Goal: Information Seeking & Learning: Find contact information

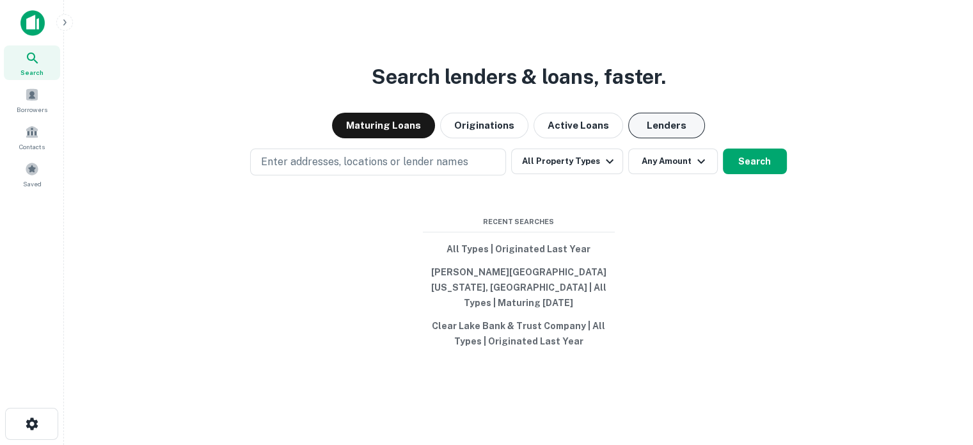
click at [633, 138] on button "Lenders" at bounding box center [666, 126] width 77 height 26
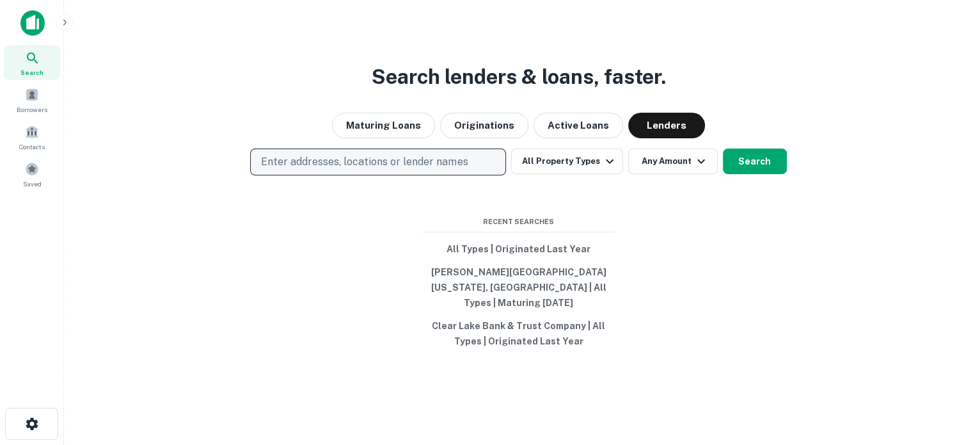
click at [453, 170] on p "Enter addresses, locations or lender names" at bounding box center [364, 161] width 207 height 15
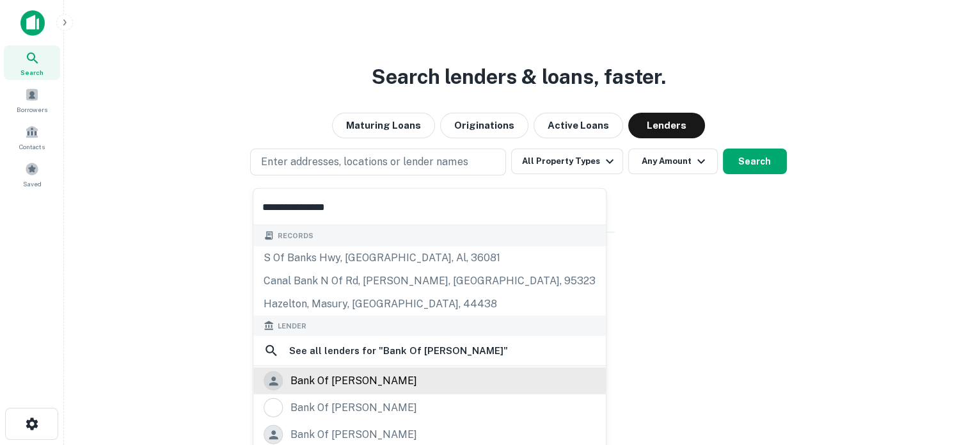
type input "**********"
click at [335, 373] on div "bank of hazelton" at bounding box center [354, 380] width 127 height 19
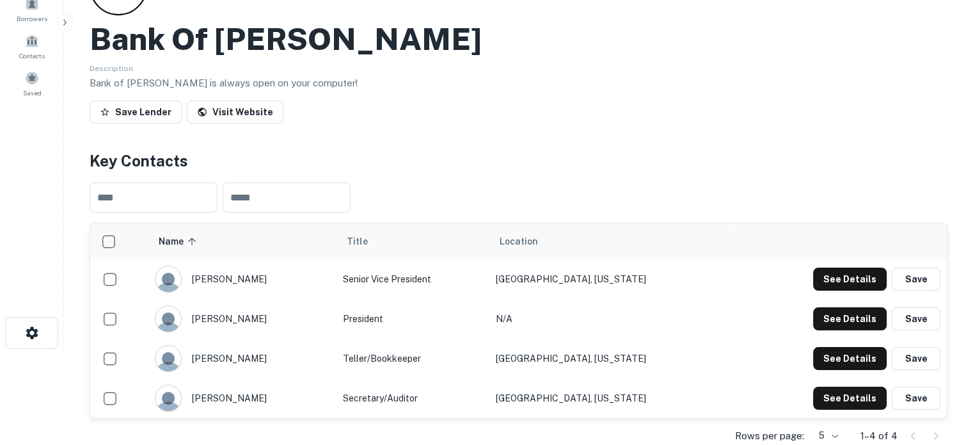
scroll to position [128, 0]
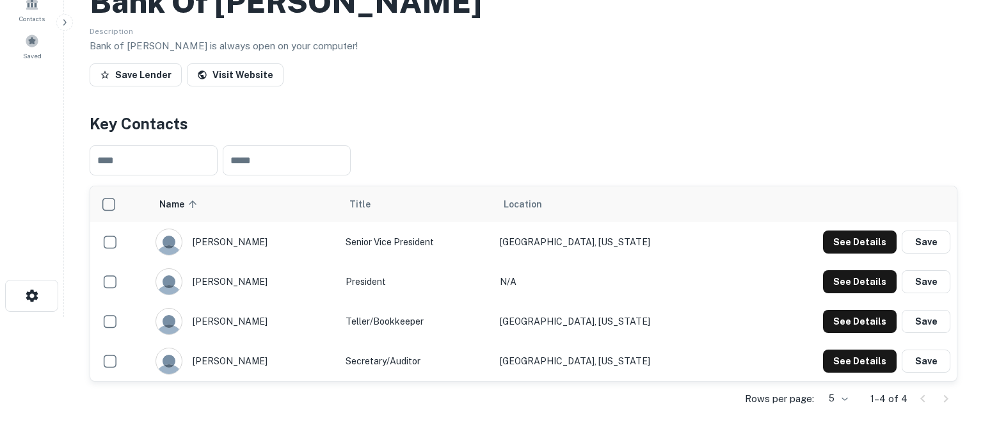
click at [824, 317] on body "Search Borrowers Contacts Saved Back to search Bank Of Hazelton Description Ban…" at bounding box center [491, 94] width 983 height 445
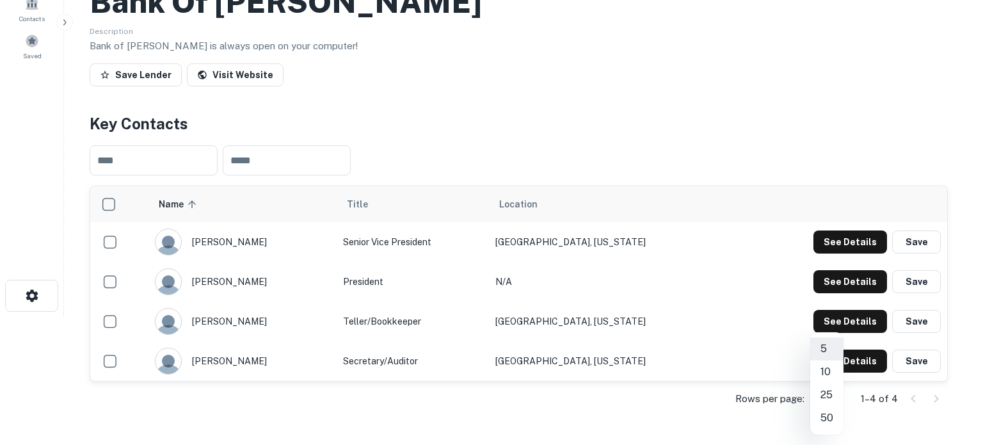
click at [539, 106] on div at bounding box center [491, 222] width 983 height 445
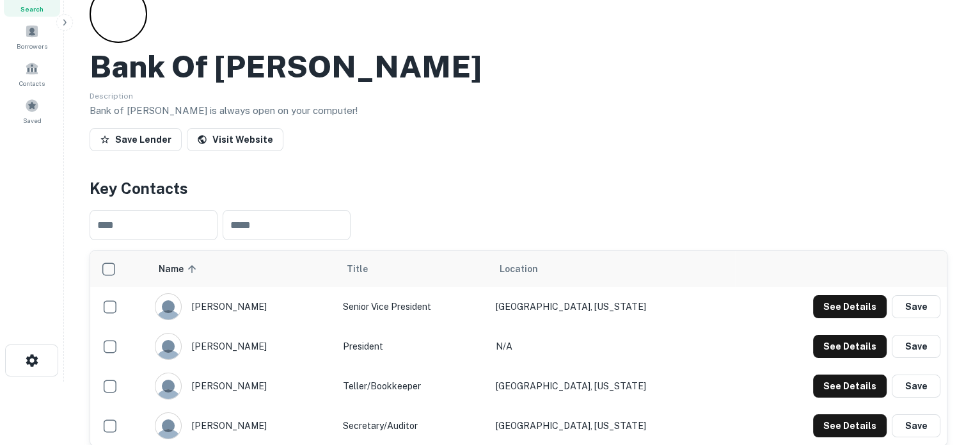
scroll to position [0, 0]
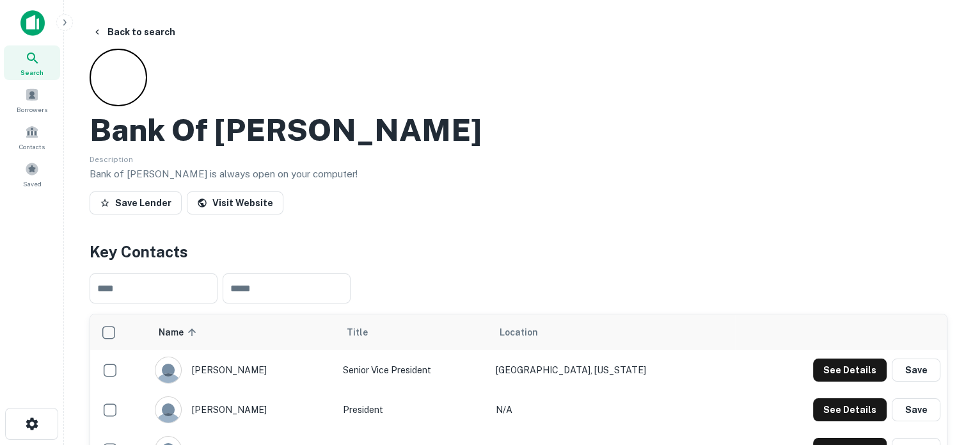
click at [36, 69] on span "Search" at bounding box center [31, 72] width 23 height 10
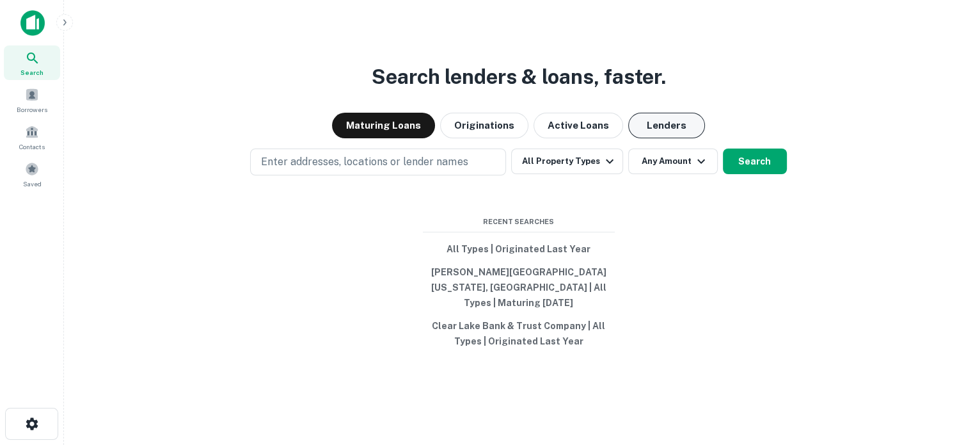
click at [666, 135] on button "Lenders" at bounding box center [666, 126] width 77 height 26
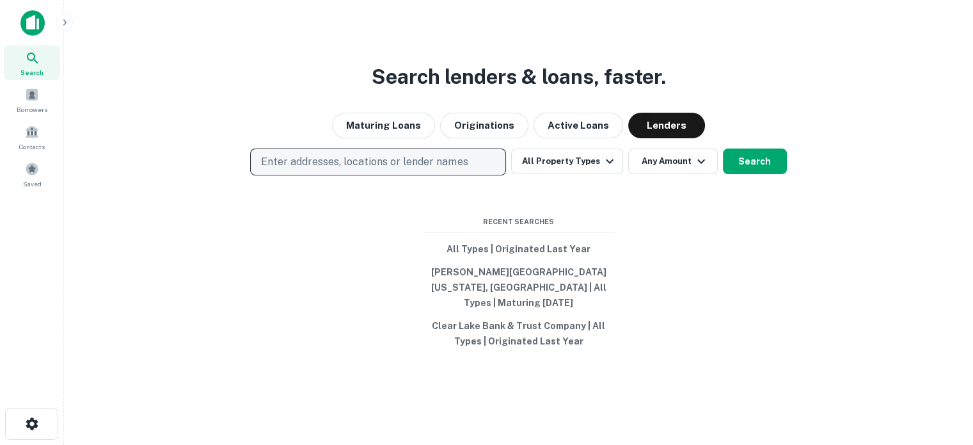
click at [401, 163] on p "Enter addresses, locations or lender names" at bounding box center [364, 161] width 207 height 15
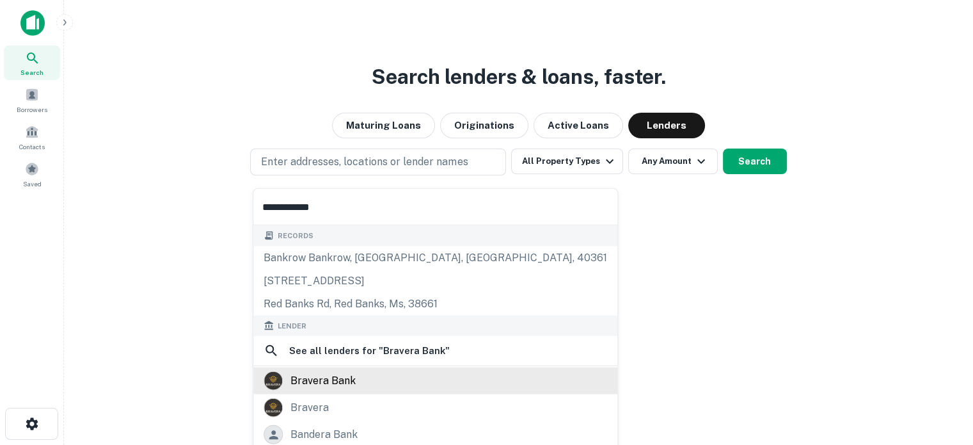
type input "**********"
click at [337, 378] on div "bravera bank" at bounding box center [323, 380] width 65 height 19
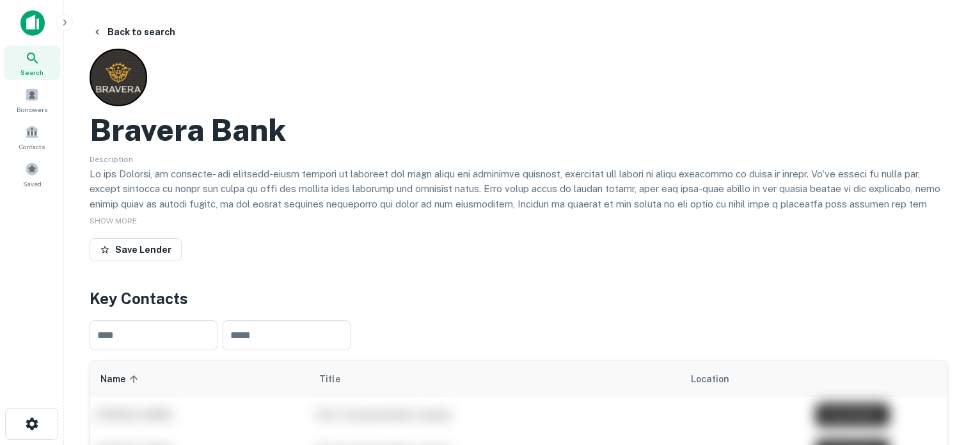
click at [38, 63] on icon at bounding box center [32, 58] width 15 height 15
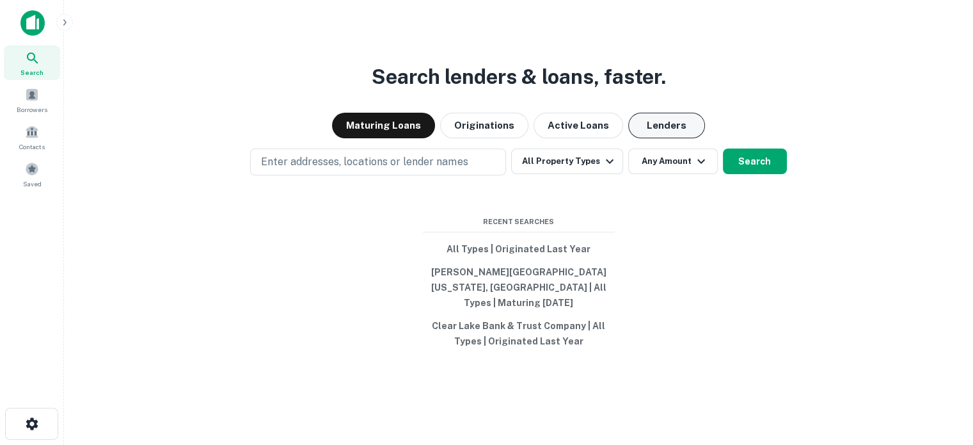
click at [655, 123] on button "Lenders" at bounding box center [666, 126] width 77 height 26
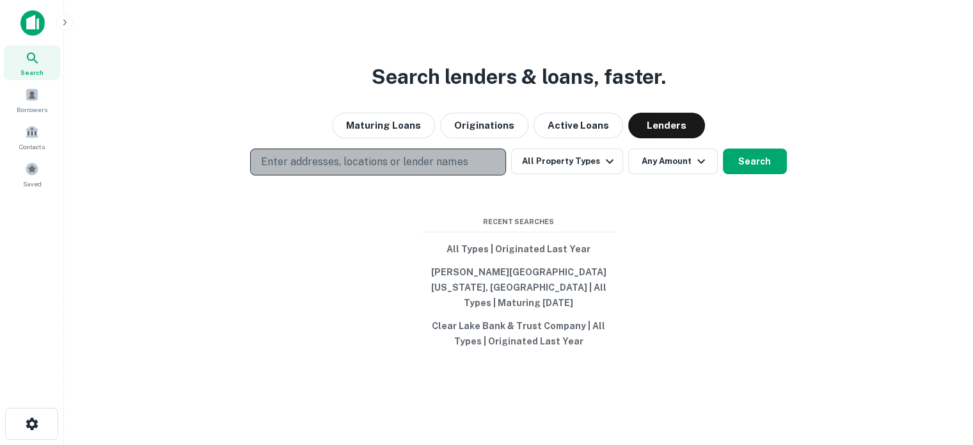
click at [456, 168] on p "Enter addresses, locations or lender names" at bounding box center [364, 161] width 207 height 15
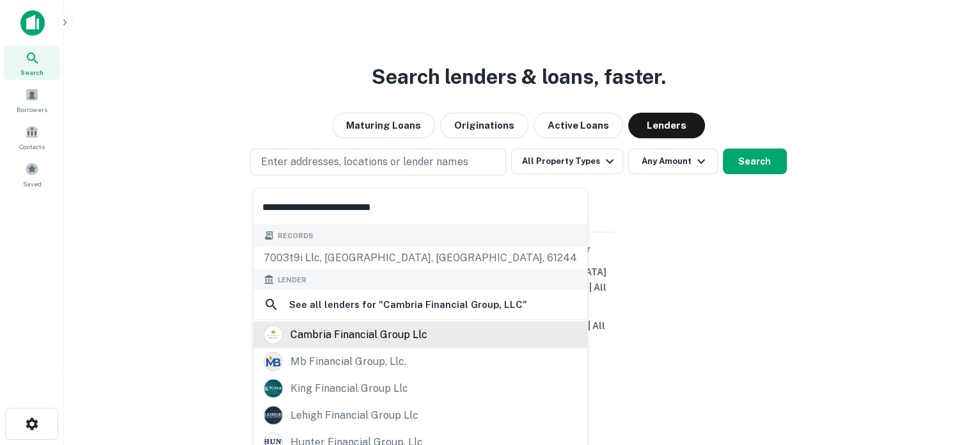
type input "**********"
click at [363, 332] on div "cambria financial group llc" at bounding box center [359, 334] width 137 height 19
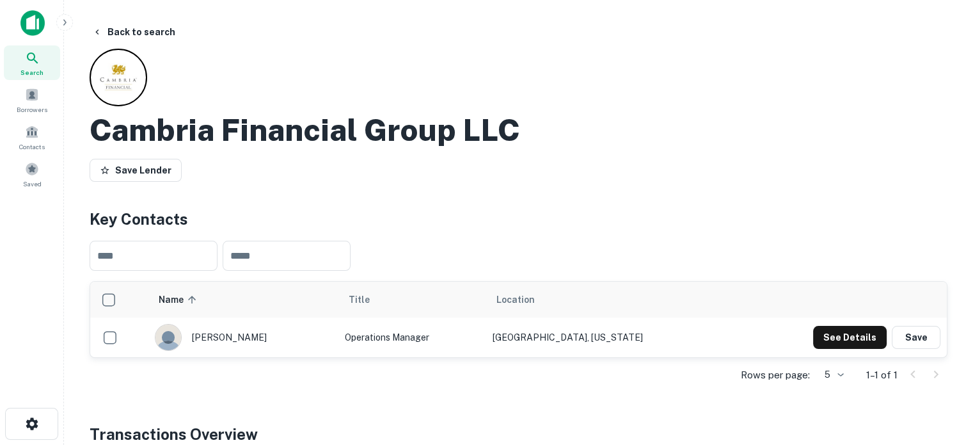
click at [19, 66] on div "Search" at bounding box center [32, 62] width 56 height 35
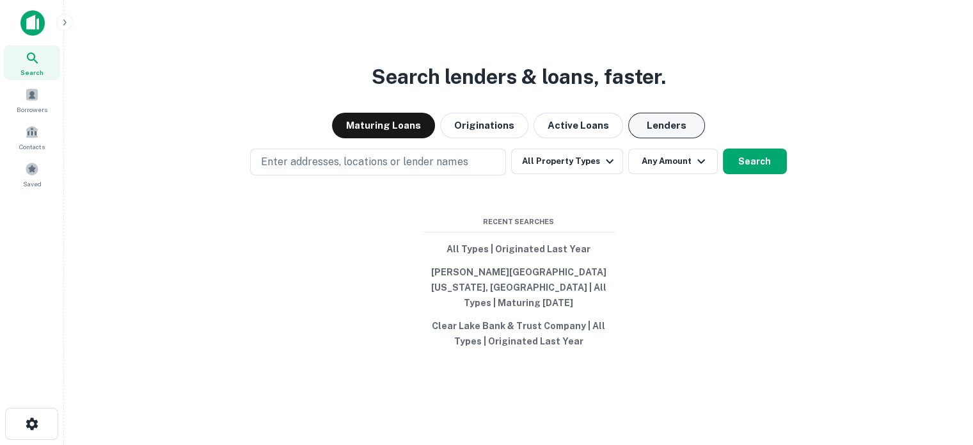
click at [659, 132] on button "Lenders" at bounding box center [666, 126] width 77 height 26
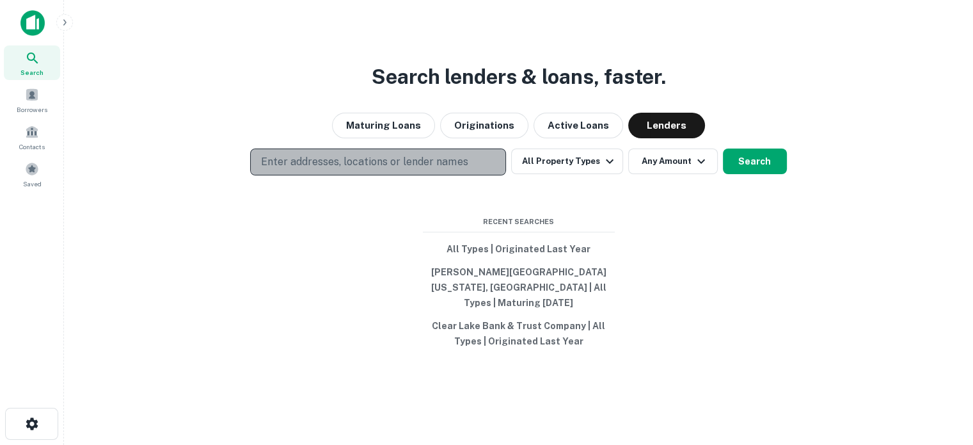
click at [462, 170] on p "Enter addresses, locations or lender names" at bounding box center [364, 161] width 207 height 15
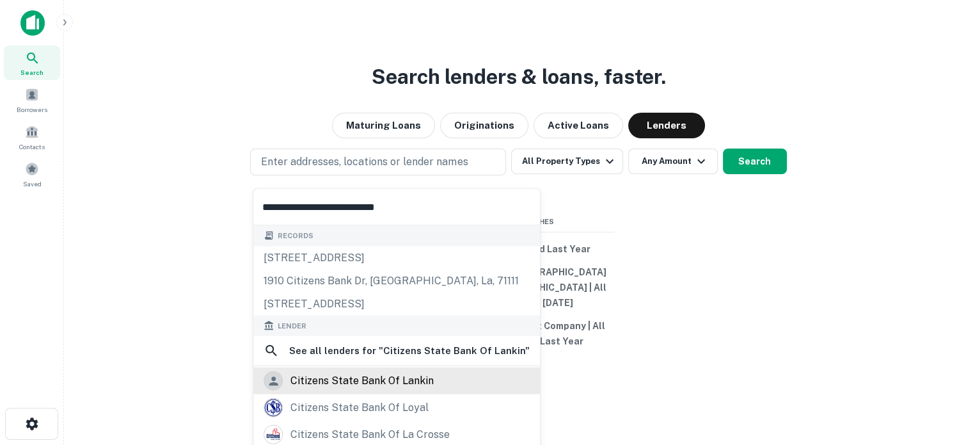
type input "**********"
click at [352, 388] on div "citizens state bank of lankin" at bounding box center [362, 380] width 143 height 19
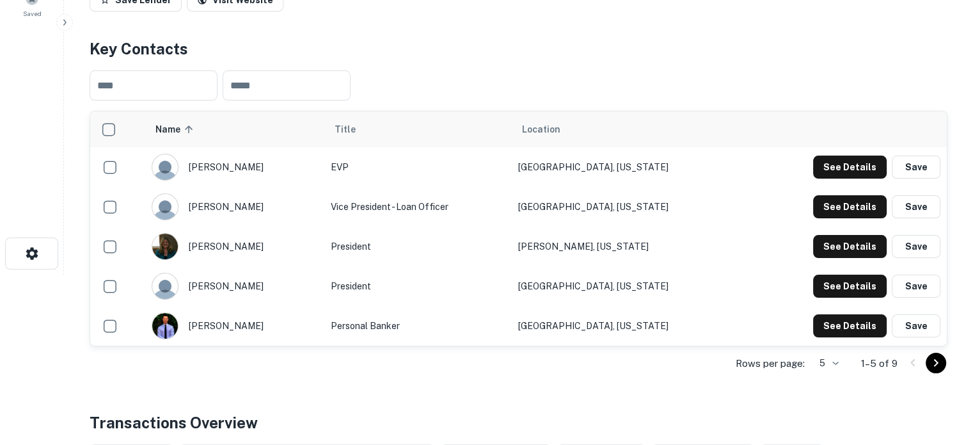
scroll to position [192, 0]
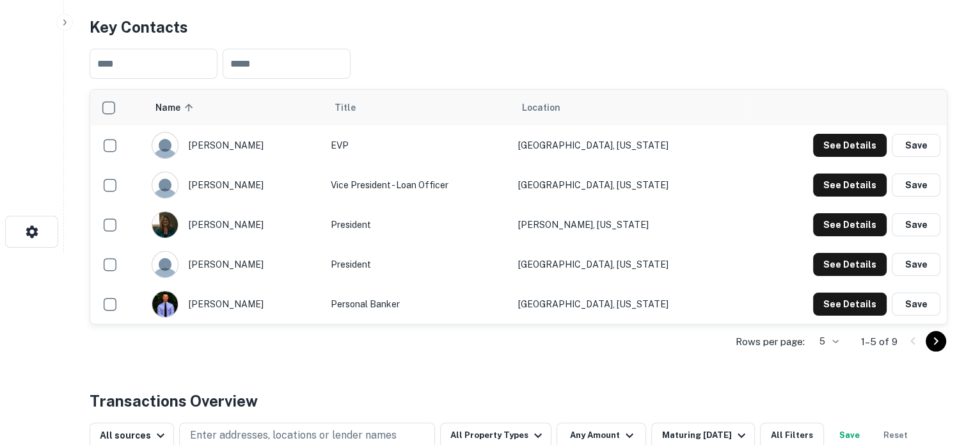
click at [838, 253] on body "Search Borrowers Contacts Saved Back to search Citizens State Bank Of Lankin Sa…" at bounding box center [486, 30] width 973 height 445
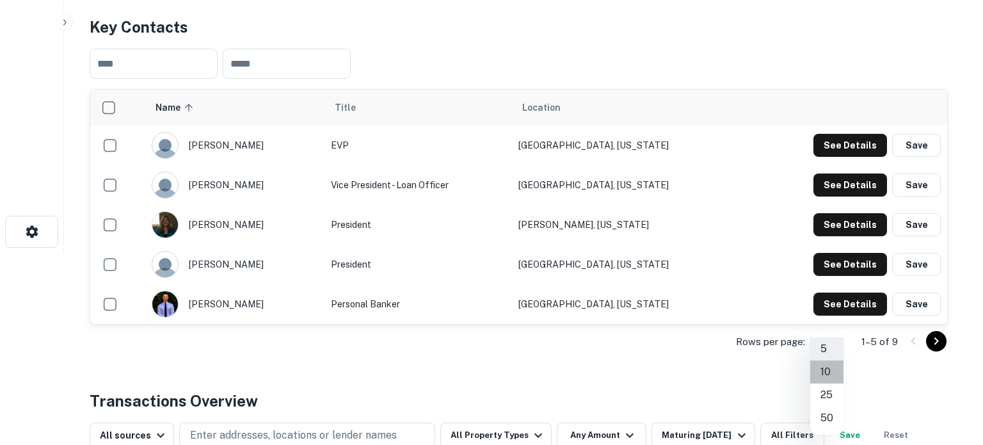
click at [827, 376] on li "10" at bounding box center [826, 371] width 33 height 23
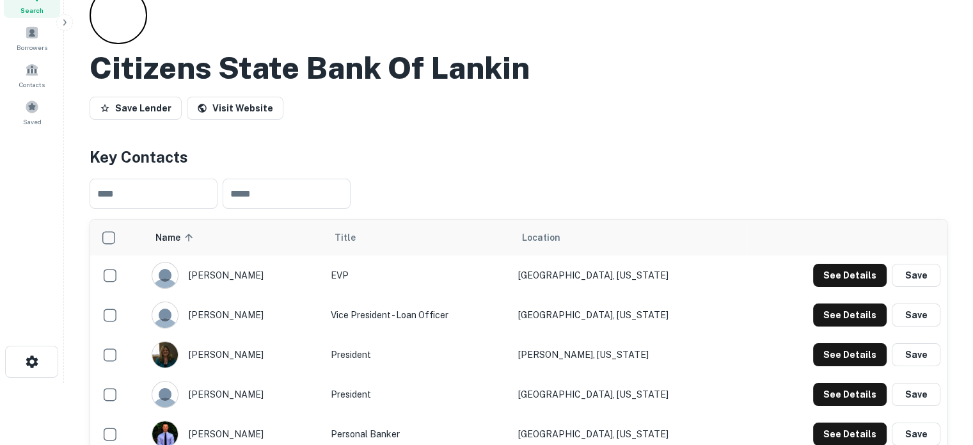
scroll to position [0, 0]
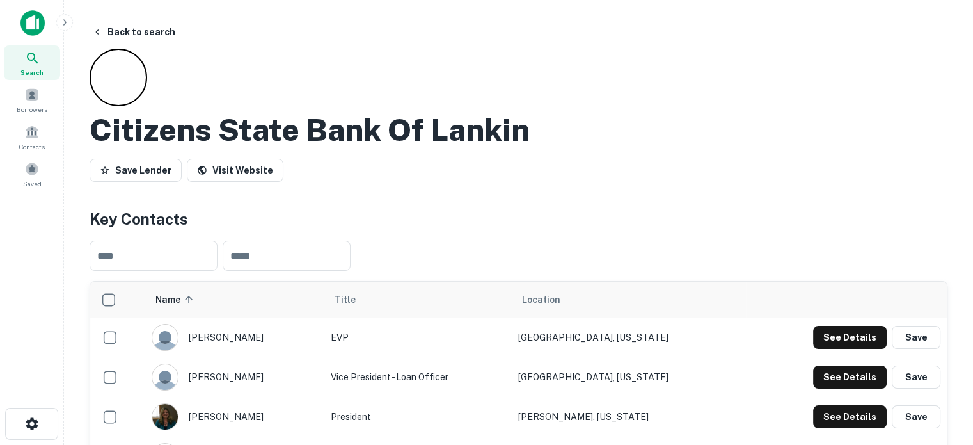
click at [29, 63] on icon at bounding box center [32, 58] width 15 height 15
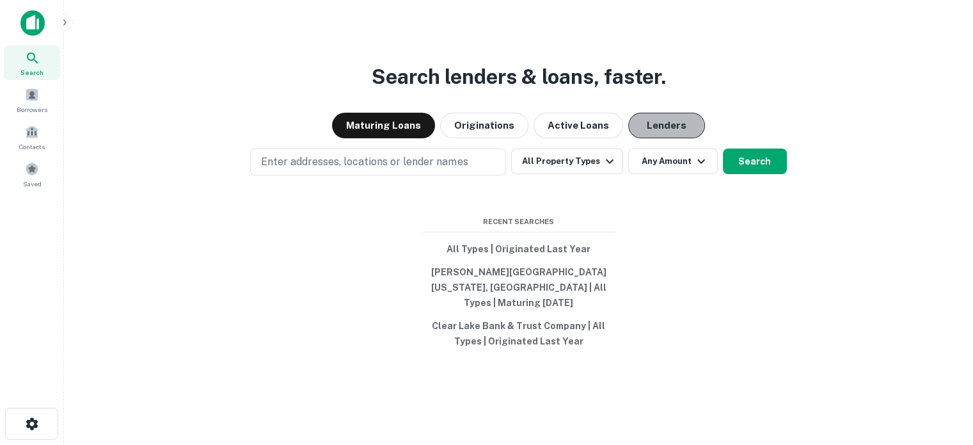
click at [641, 129] on button "Lenders" at bounding box center [666, 126] width 77 height 26
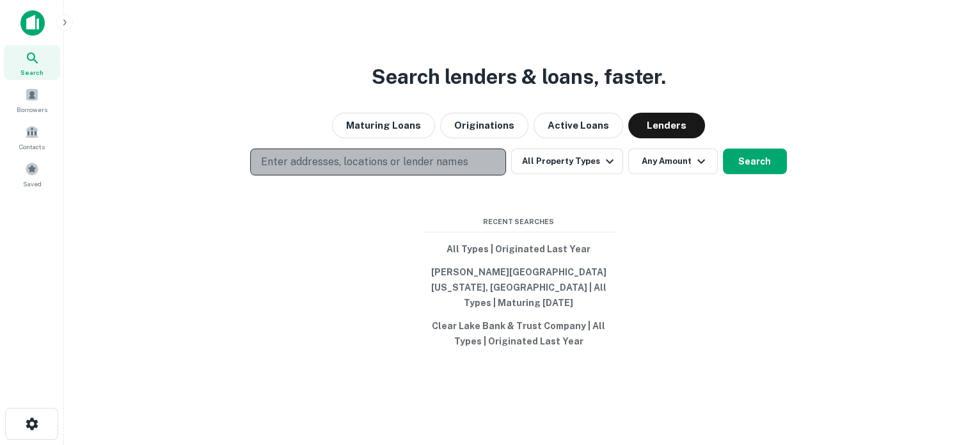
click at [422, 170] on p "Enter addresses, locations or lender names" at bounding box center [364, 161] width 207 height 15
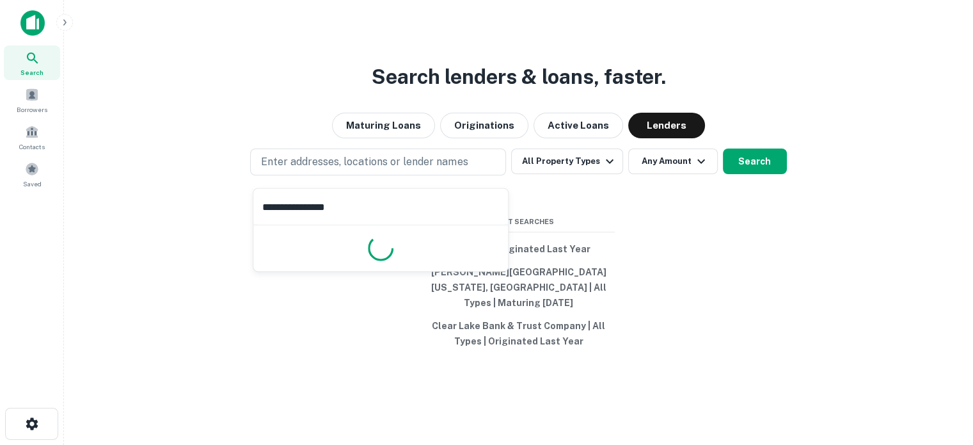
click at [386, 211] on input "**********" at bounding box center [380, 207] width 255 height 36
type input "**********"
click at [388, 136] on button "Maturing Loans" at bounding box center [383, 126] width 103 height 26
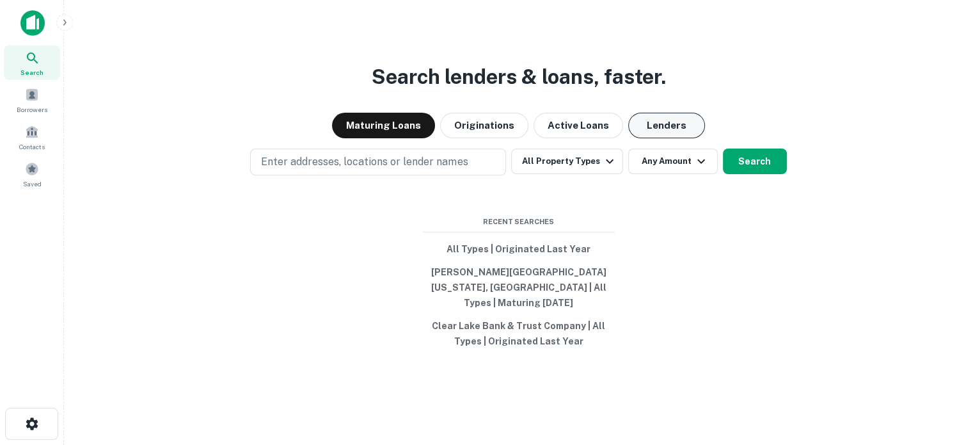
click at [633, 136] on button "Lenders" at bounding box center [666, 126] width 77 height 26
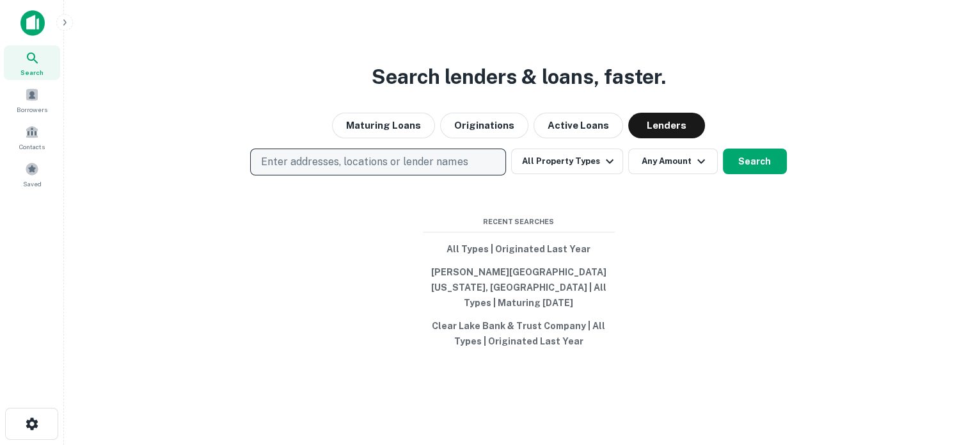
click at [341, 170] on p "Enter addresses, locations or lender names" at bounding box center [364, 161] width 207 height 15
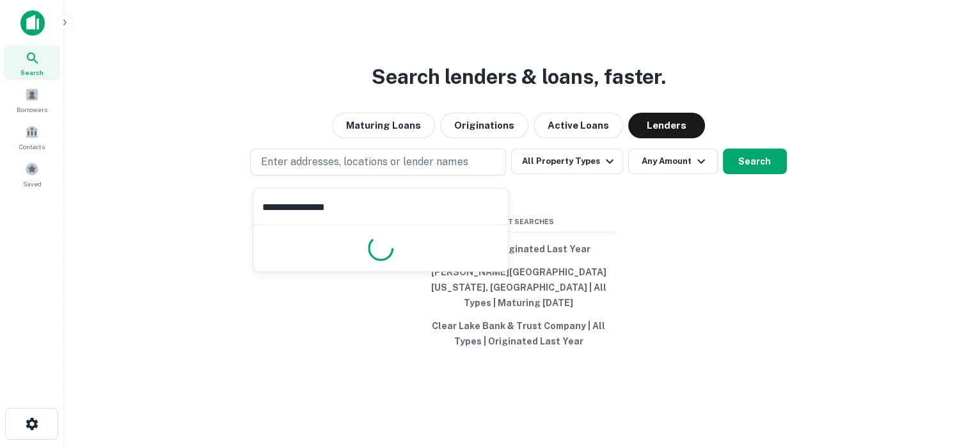
type input "**********"
drag, startPoint x: 385, startPoint y: 209, endPoint x: 140, endPoint y: 203, distance: 245.1
click at [140, 203] on body "**********" at bounding box center [486, 222] width 973 height 445
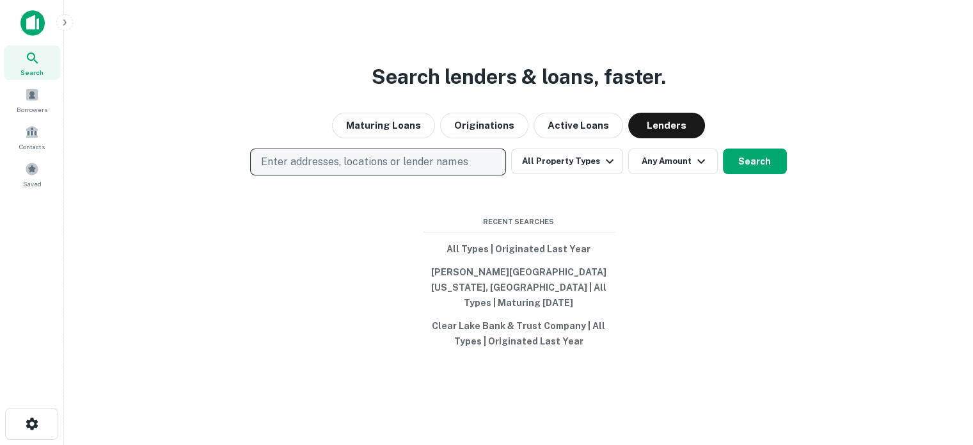
click at [371, 170] on p "Enter addresses, locations or lender names" at bounding box center [364, 161] width 207 height 15
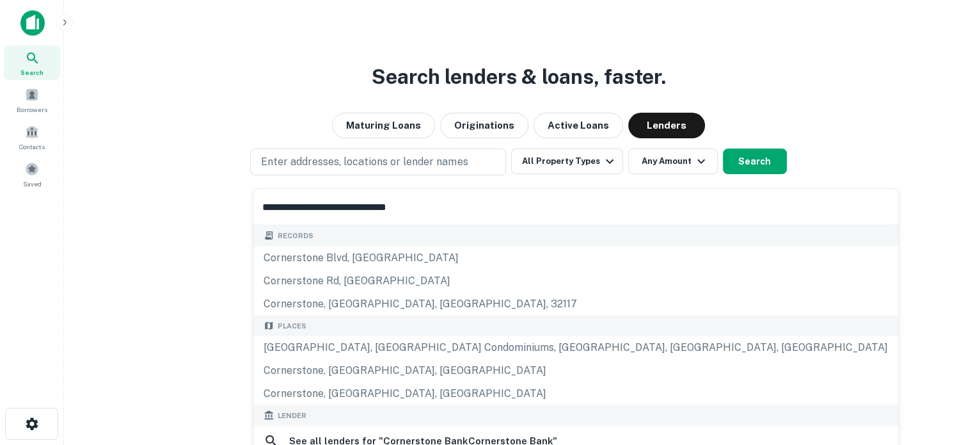
drag, startPoint x: 448, startPoint y: 203, endPoint x: 243, endPoint y: 209, distance: 205.5
click at [243, 209] on body "**********" at bounding box center [486, 222] width 973 height 445
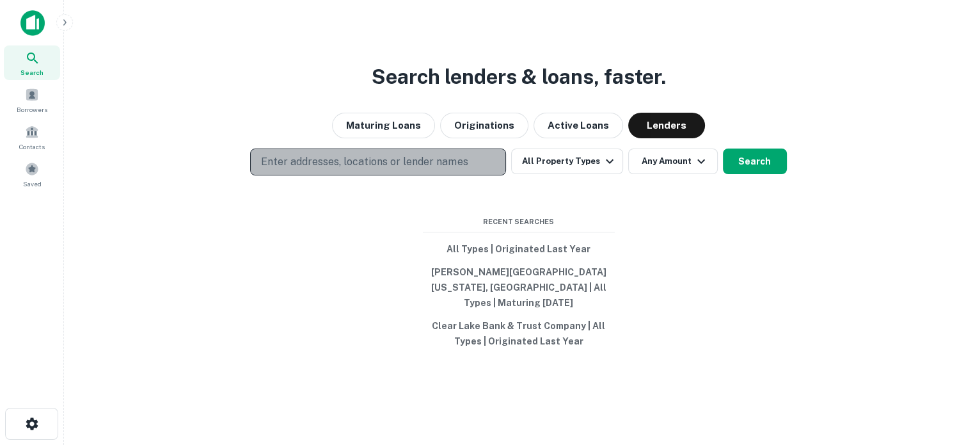
click at [362, 170] on p "Enter addresses, locations or lender names" at bounding box center [364, 161] width 207 height 15
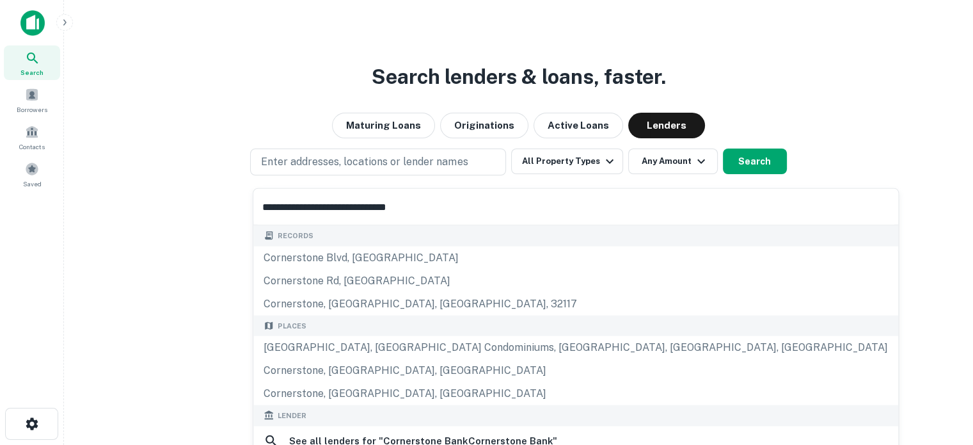
drag, startPoint x: 266, startPoint y: 211, endPoint x: 435, endPoint y: 207, distance: 169.6
click at [435, 207] on input "**********" at bounding box center [575, 207] width 645 height 36
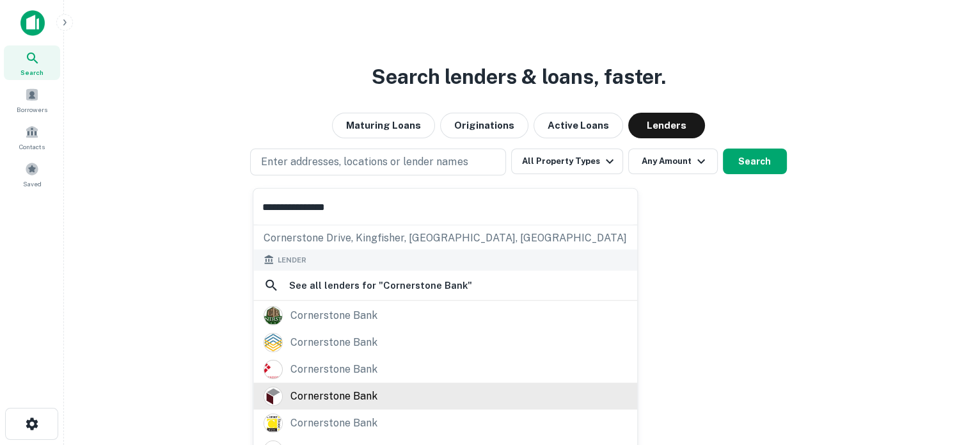
scroll to position [180, 0]
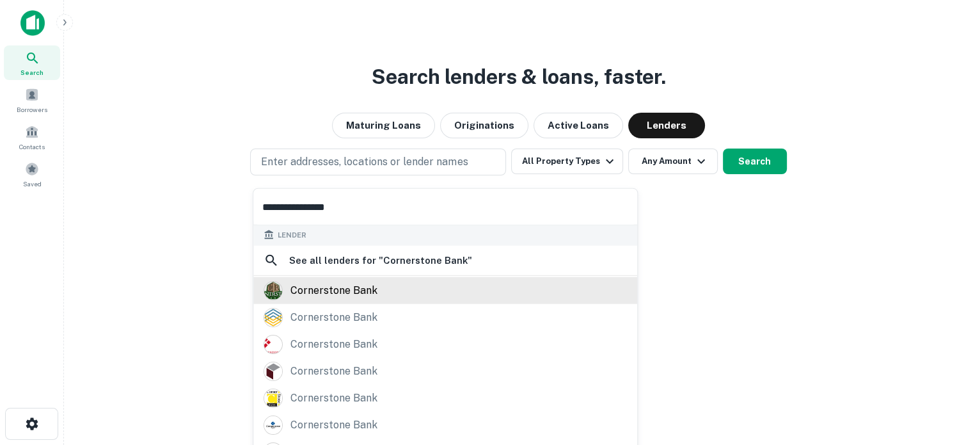
type input "**********"
click at [385, 294] on div "cornerstone bank" at bounding box center [445, 289] width 363 height 19
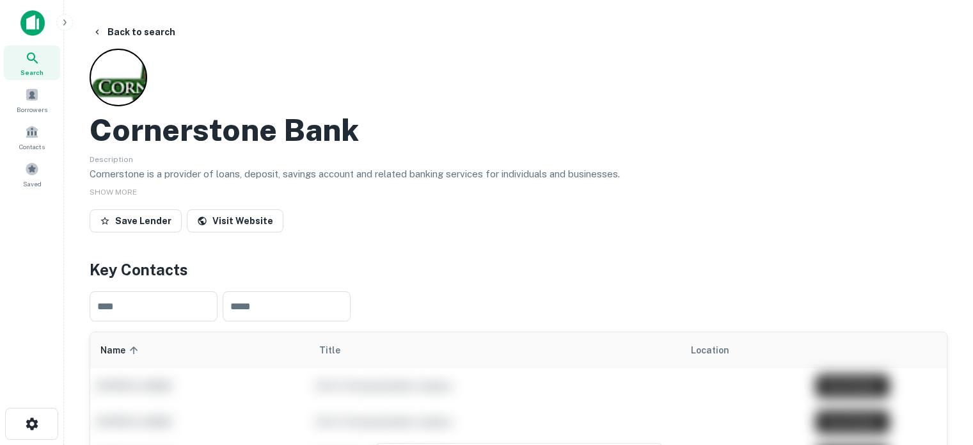
click at [33, 67] on span "Search" at bounding box center [31, 72] width 23 height 10
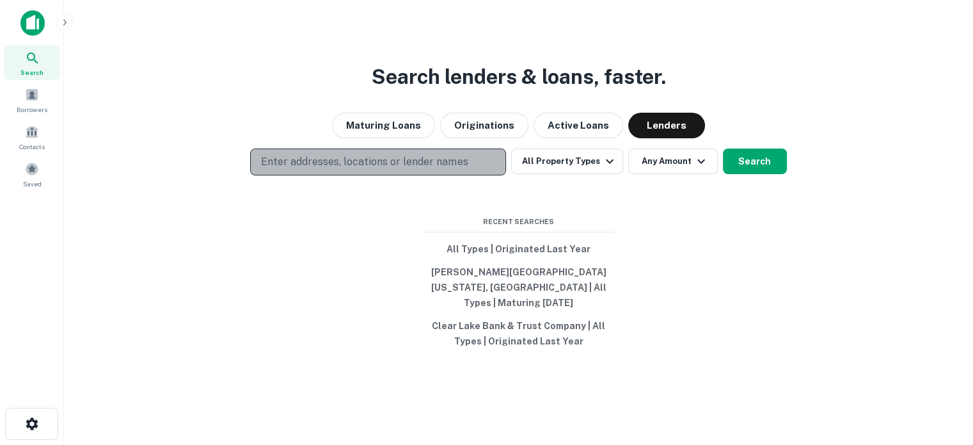
click at [395, 168] on p "Enter addresses, locations or lender names" at bounding box center [364, 161] width 207 height 15
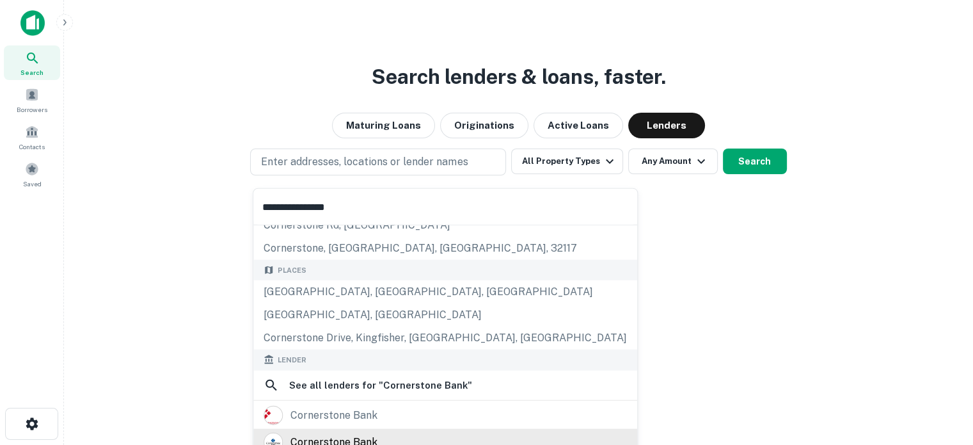
scroll to position [128, 0]
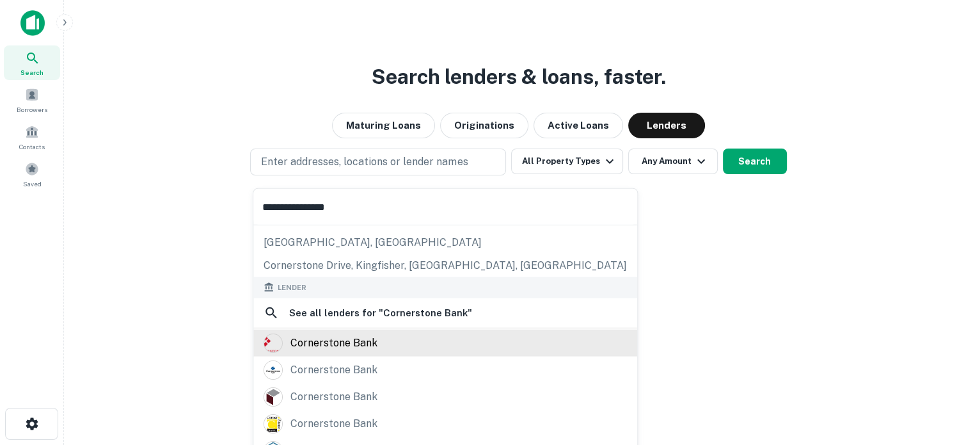
type input "**********"
click at [361, 347] on div "cornerstone bank" at bounding box center [334, 342] width 87 height 19
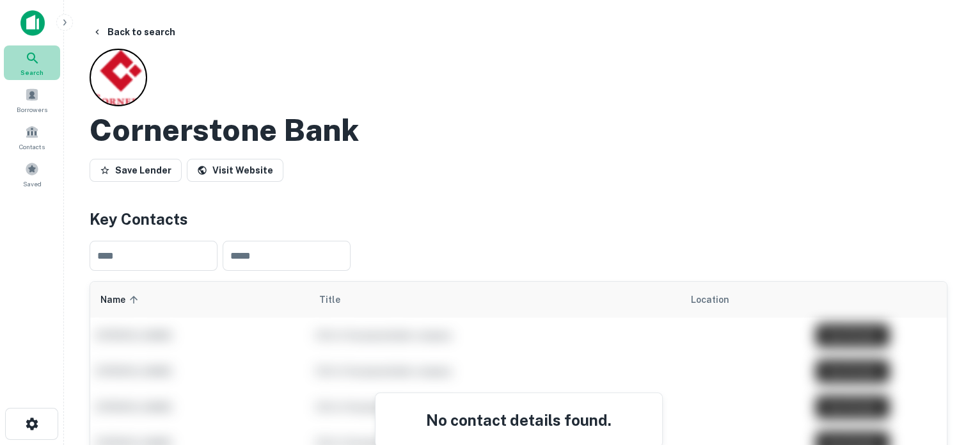
click at [44, 67] on div "Search" at bounding box center [32, 62] width 56 height 35
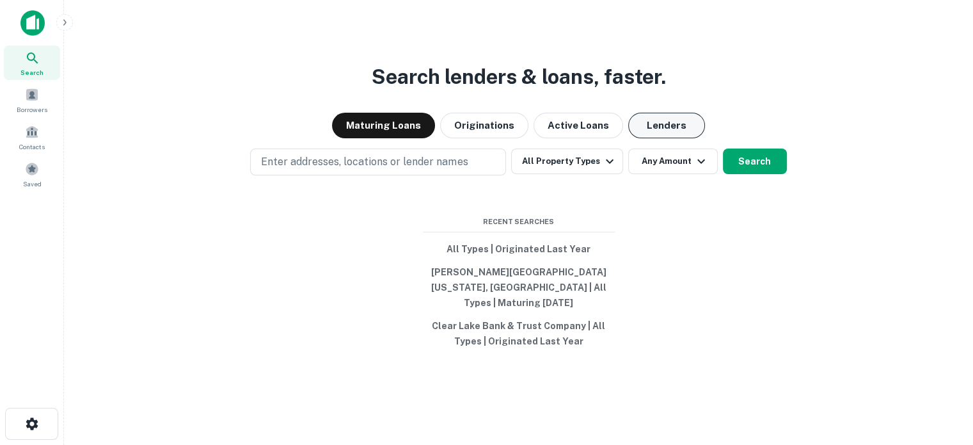
click at [660, 137] on button "Lenders" at bounding box center [666, 126] width 77 height 26
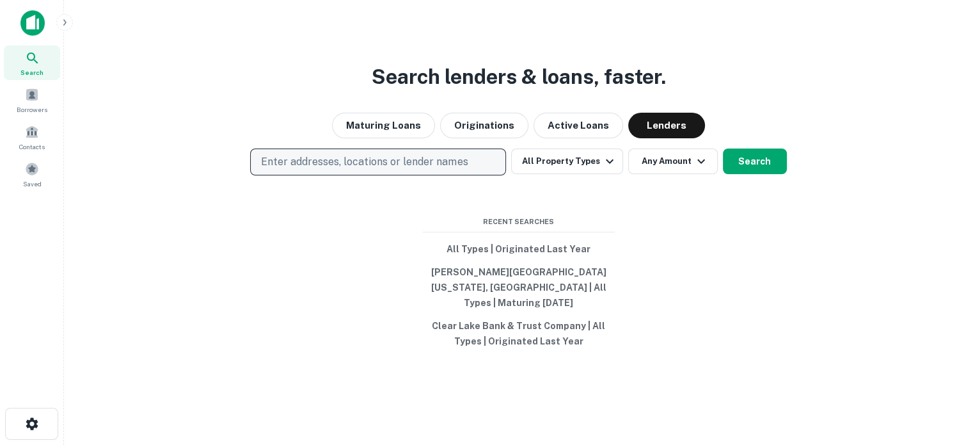
click at [369, 167] on p "Enter addresses, locations or lender names" at bounding box center [364, 161] width 207 height 15
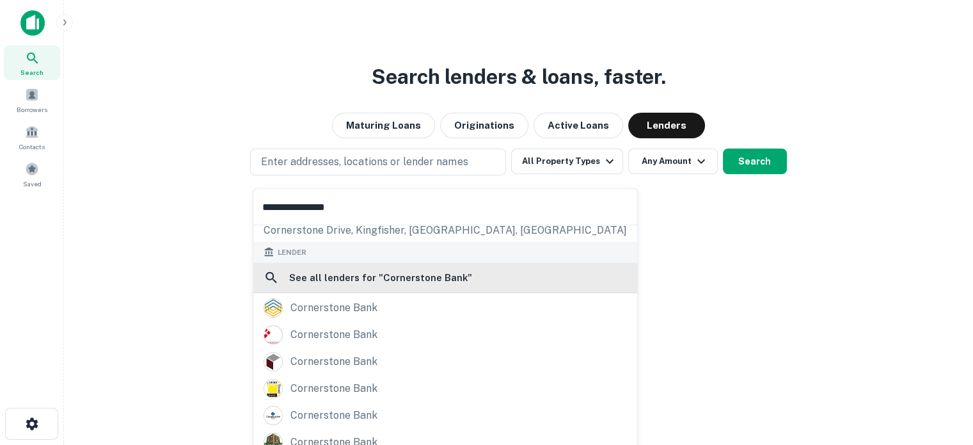
scroll to position [180, 0]
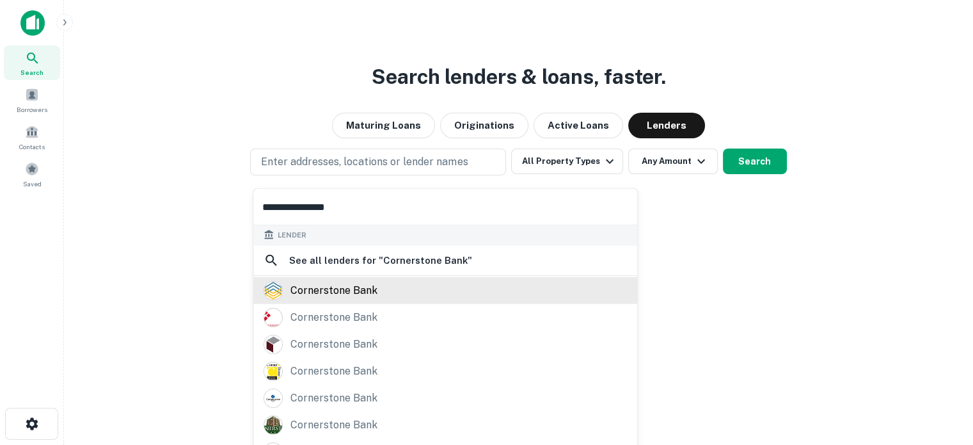
type input "**********"
click at [340, 286] on div "cornerstone bank" at bounding box center [334, 289] width 87 height 19
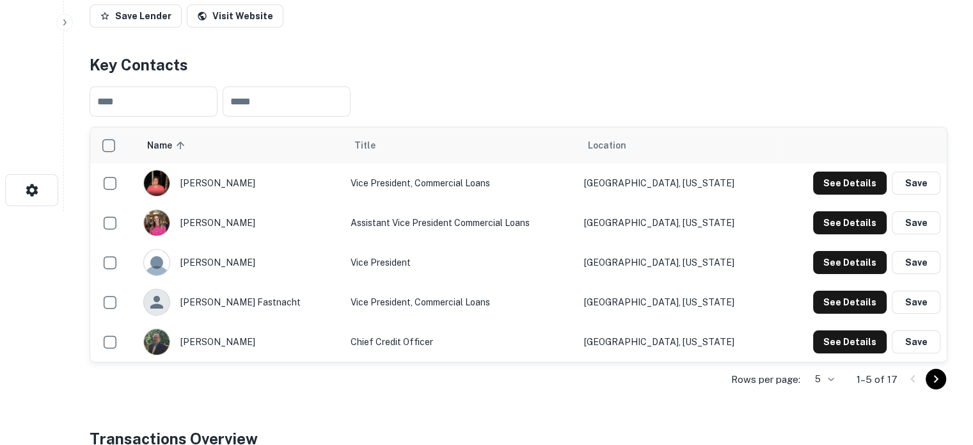
scroll to position [256, 0]
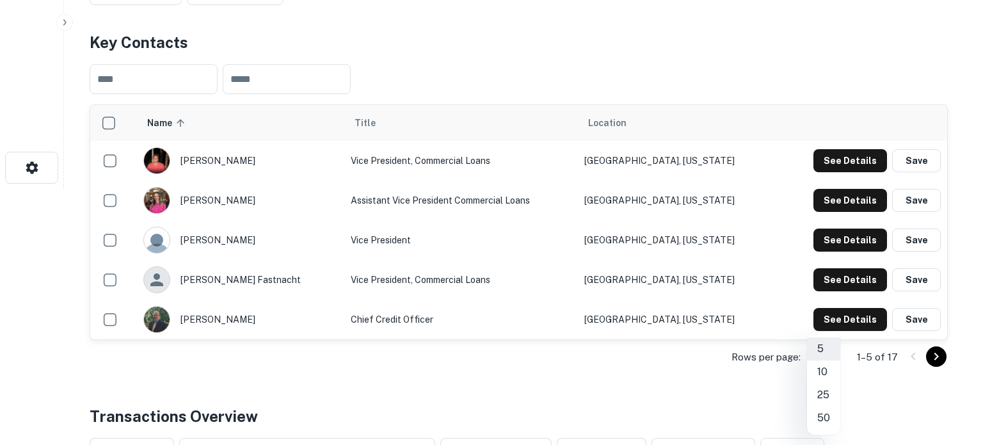
drag, startPoint x: 829, startPoint y: 376, endPoint x: 826, endPoint y: 394, distance: 18.7
click at [826, 394] on ul "5 10 25 50" at bounding box center [823, 383] width 33 height 102
click at [826, 394] on li "25" at bounding box center [823, 394] width 33 height 23
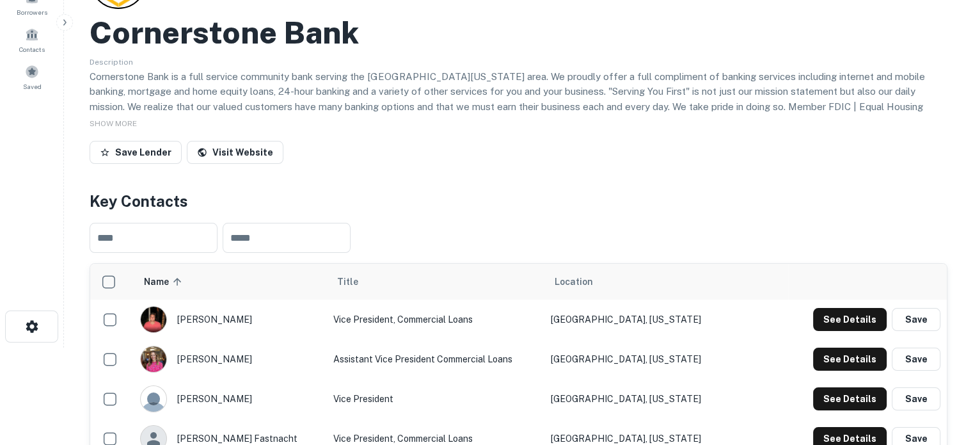
scroll to position [0, 0]
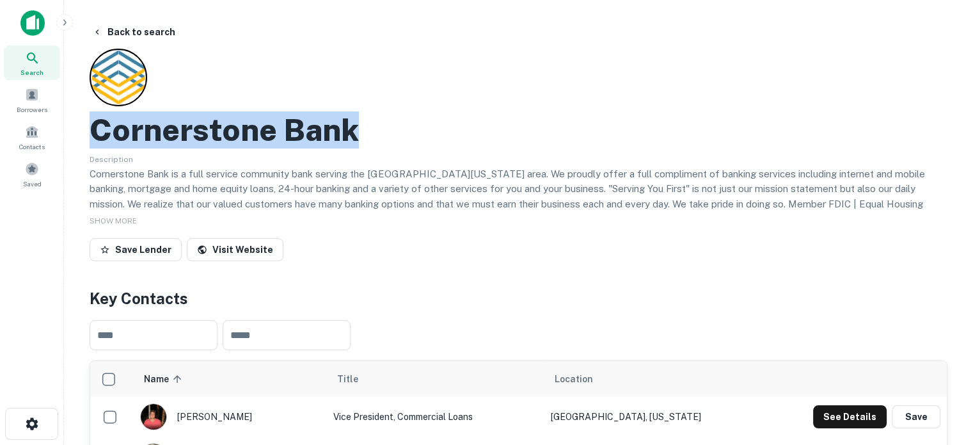
drag, startPoint x: 88, startPoint y: 138, endPoint x: 389, endPoint y: 134, distance: 301.4
copy h2 "Cornerstone Bank"
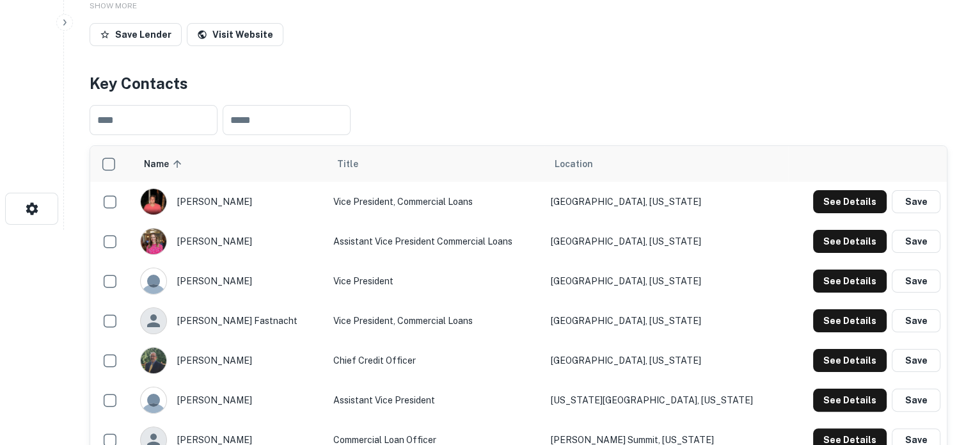
scroll to position [320, 0]
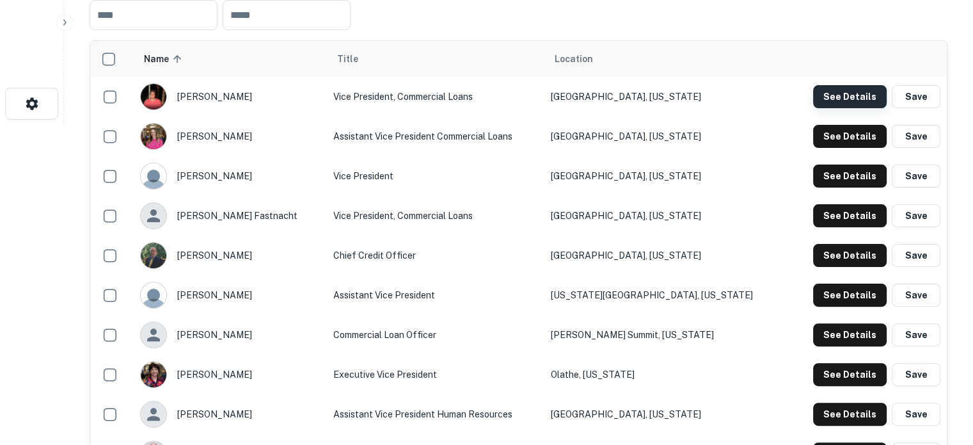
click at [827, 107] on button "See Details" at bounding box center [850, 96] width 74 height 23
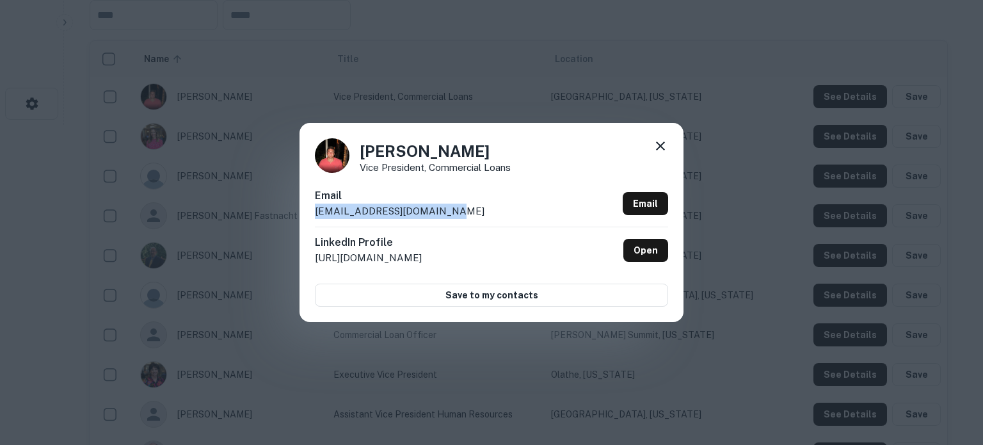
drag, startPoint x: 311, startPoint y: 217, endPoint x: 457, endPoint y: 216, distance: 145.9
click at [457, 216] on div "John Doull Vice President, Commercial Loans Email jvdoull@cornerstonebk.com Ema…" at bounding box center [491, 222] width 384 height 198
copy p "jvdoull@cornerstonebk.com"
click at [665, 143] on icon at bounding box center [660, 145] width 15 height 15
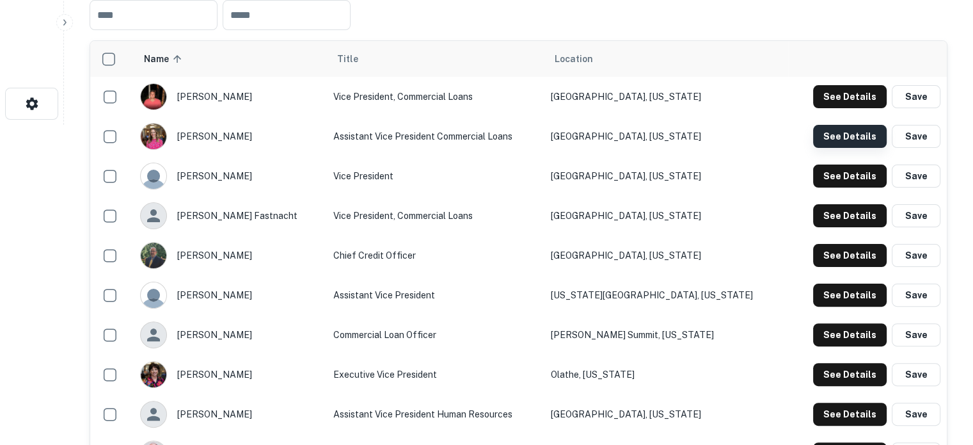
click at [830, 130] on button "See Details" at bounding box center [850, 136] width 74 height 23
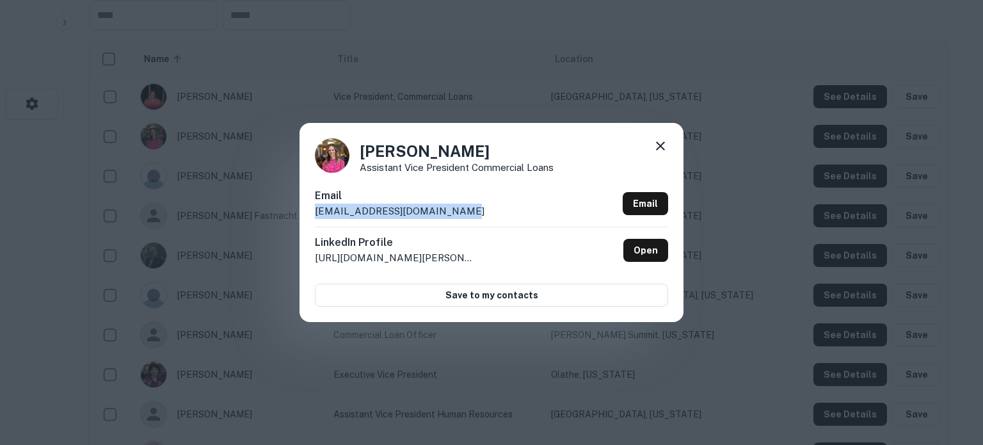
drag, startPoint x: 315, startPoint y: 214, endPoint x: 502, endPoint y: 219, distance: 187.6
click at [502, 219] on div "Email mmcdonald@cornerstonebk.com Email" at bounding box center [491, 207] width 353 height 38
copy p "mmcdonald@cornerstonebk.com"
click at [659, 146] on icon at bounding box center [660, 145] width 9 height 9
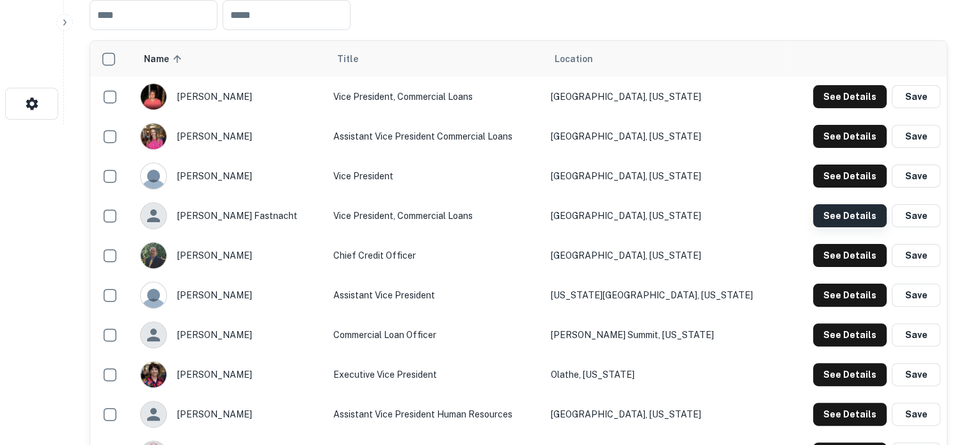
click at [822, 225] on button "See Details" at bounding box center [850, 215] width 74 height 23
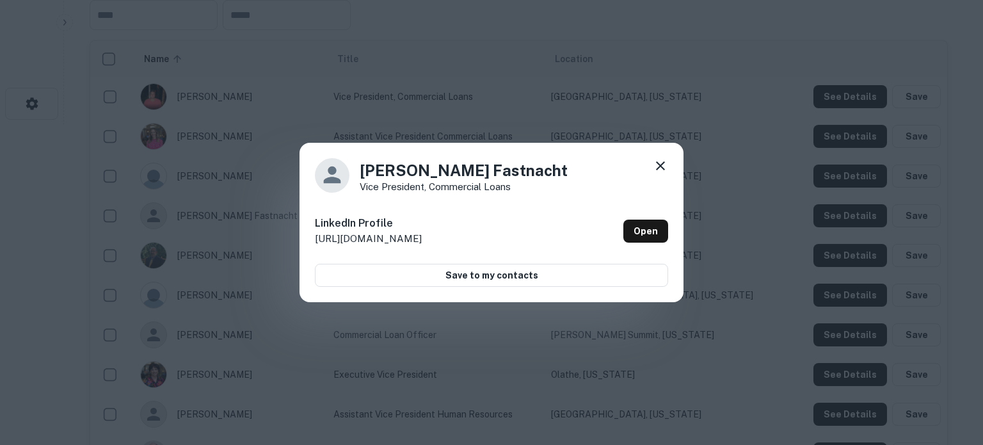
click at [662, 164] on icon at bounding box center [660, 165] width 9 height 9
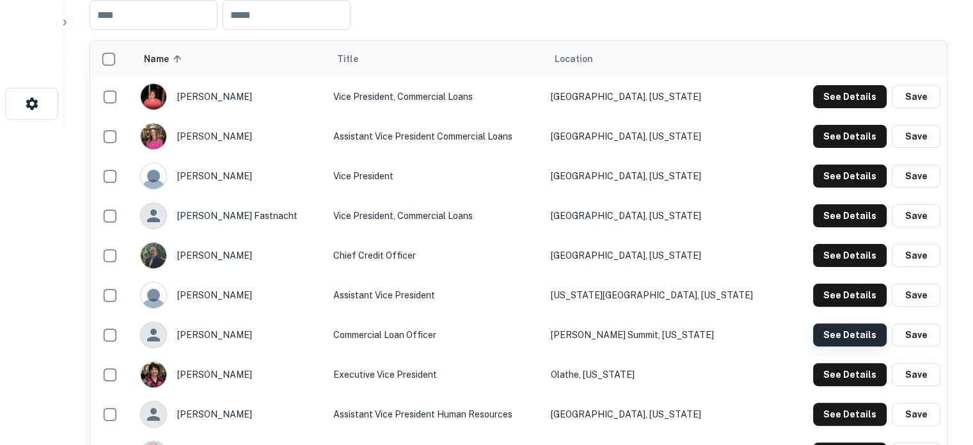
click at [832, 337] on button "See Details" at bounding box center [850, 334] width 74 height 23
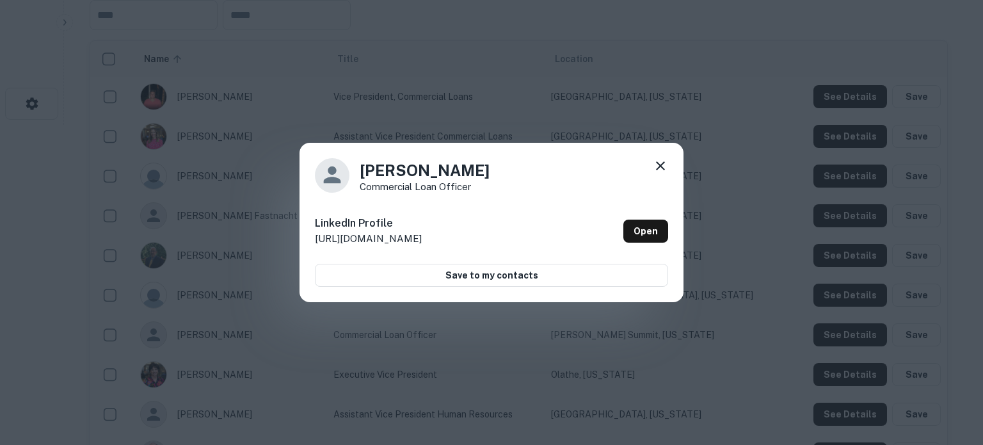
click at [658, 163] on icon at bounding box center [660, 165] width 9 height 9
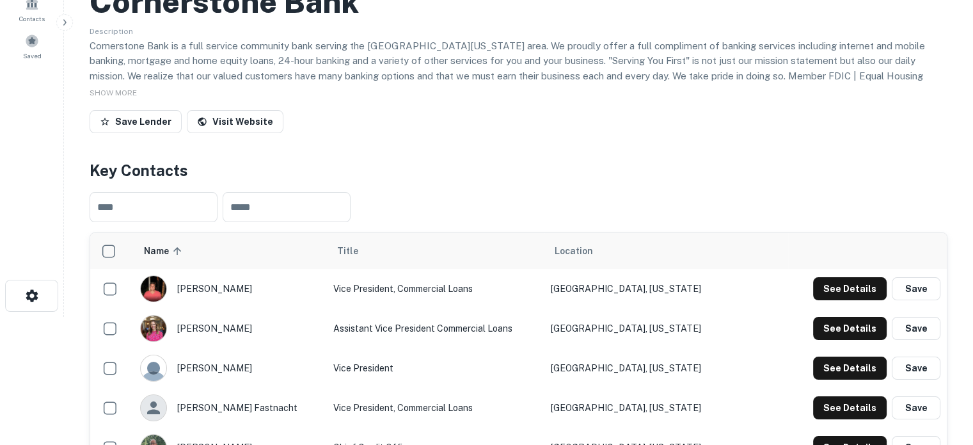
scroll to position [64, 0]
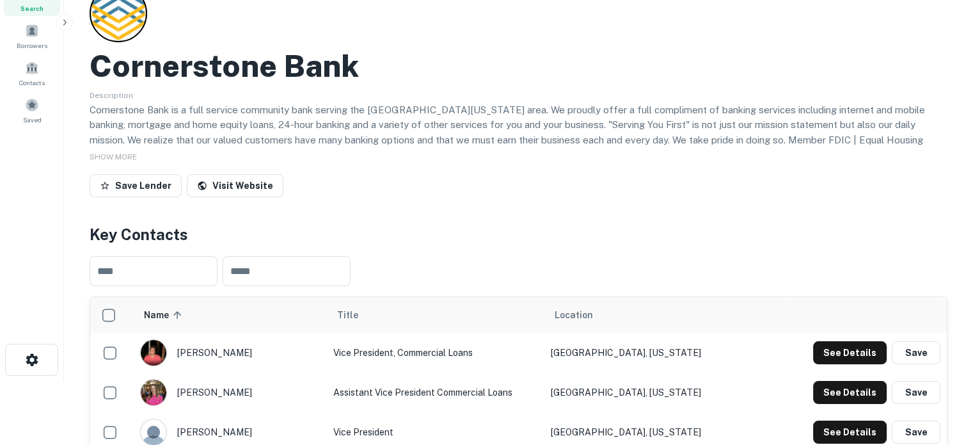
drag, startPoint x: 42, startPoint y: 11, endPoint x: 51, endPoint y: 12, distance: 8.4
click at [42, 11] on span "Search" at bounding box center [31, 8] width 23 height 10
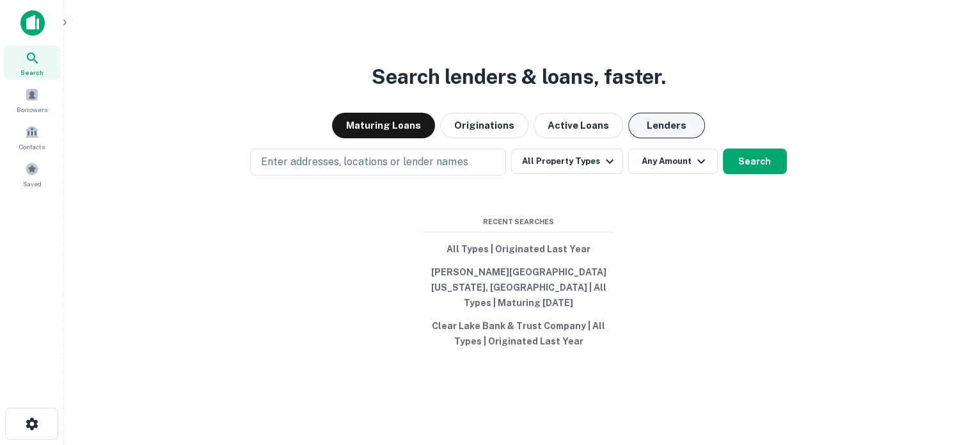
click at [664, 138] on button "Lenders" at bounding box center [666, 126] width 77 height 26
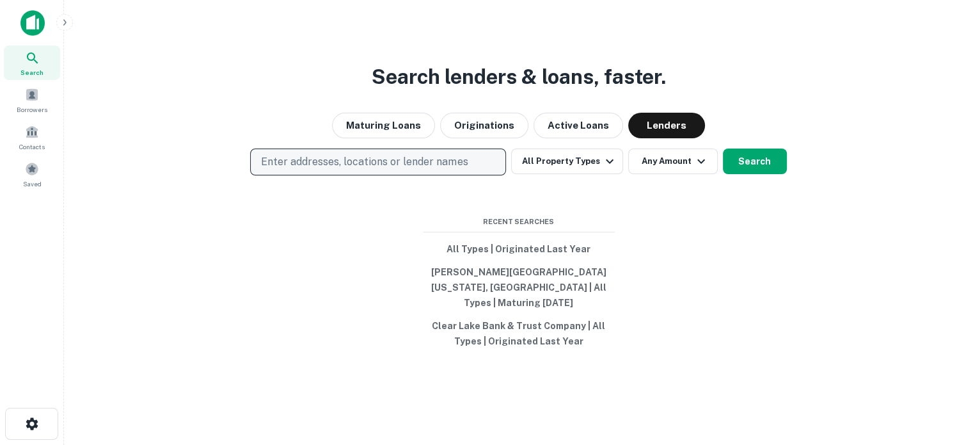
click at [338, 168] on p "Enter addresses, locations or lender names" at bounding box center [364, 161] width 207 height 15
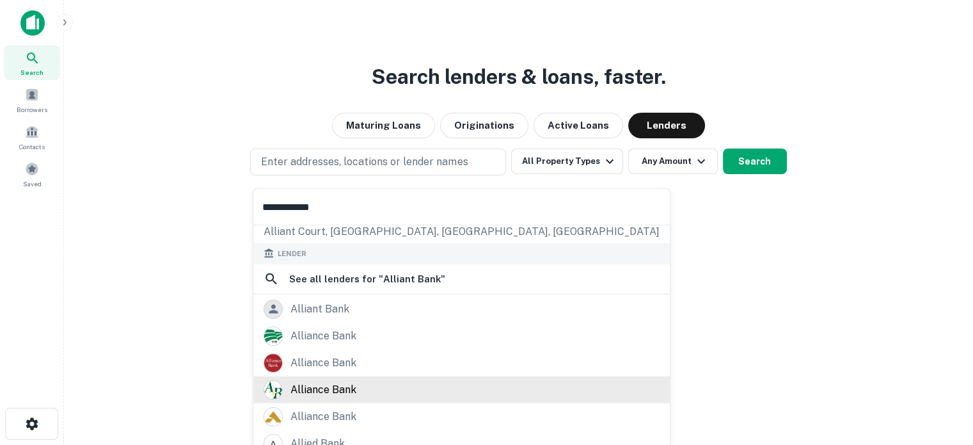
scroll to position [157, 0]
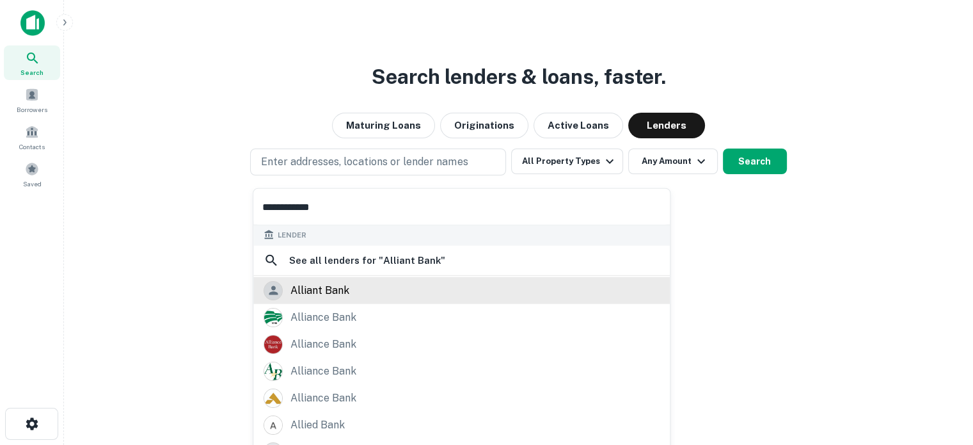
type input "**********"
click at [342, 291] on div "alliant bank" at bounding box center [320, 289] width 59 height 19
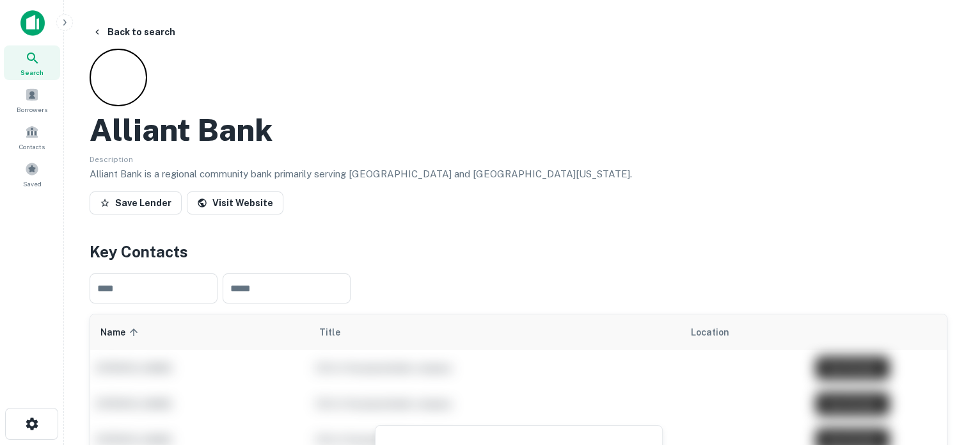
click at [40, 61] on div "Search" at bounding box center [32, 62] width 56 height 35
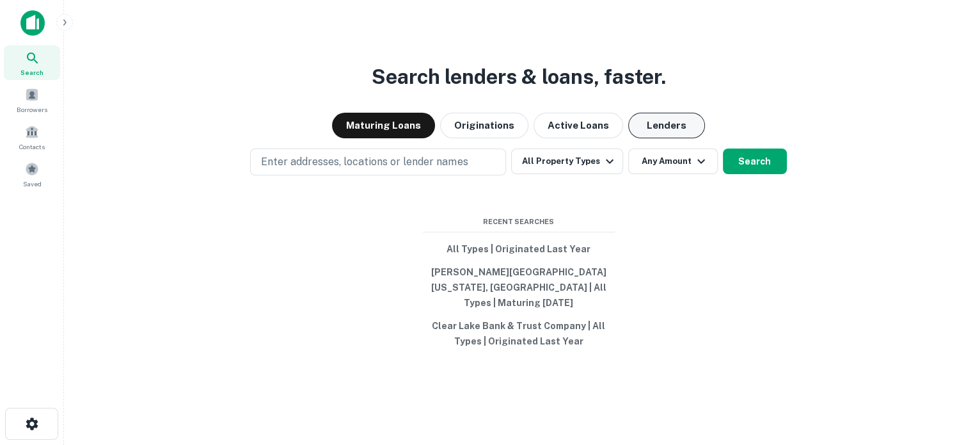
click at [655, 127] on button "Lenders" at bounding box center [666, 126] width 77 height 26
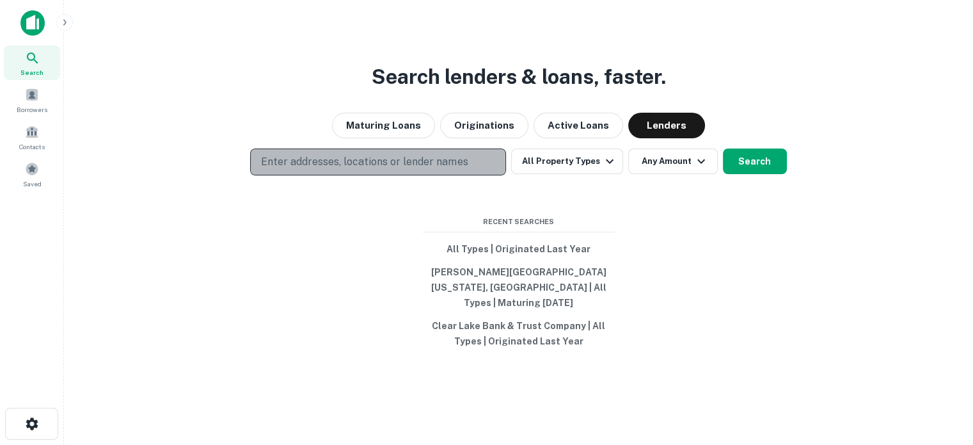
click at [410, 163] on p "Enter addresses, locations or lender names" at bounding box center [364, 161] width 207 height 15
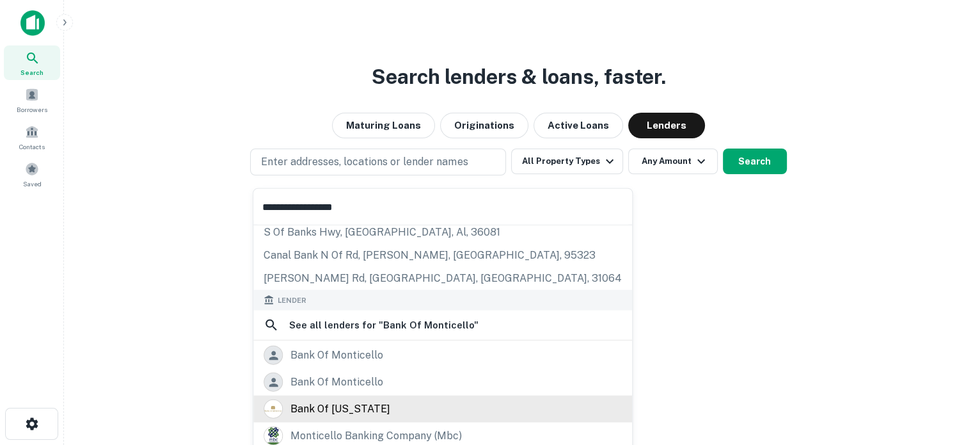
scroll to position [64, 0]
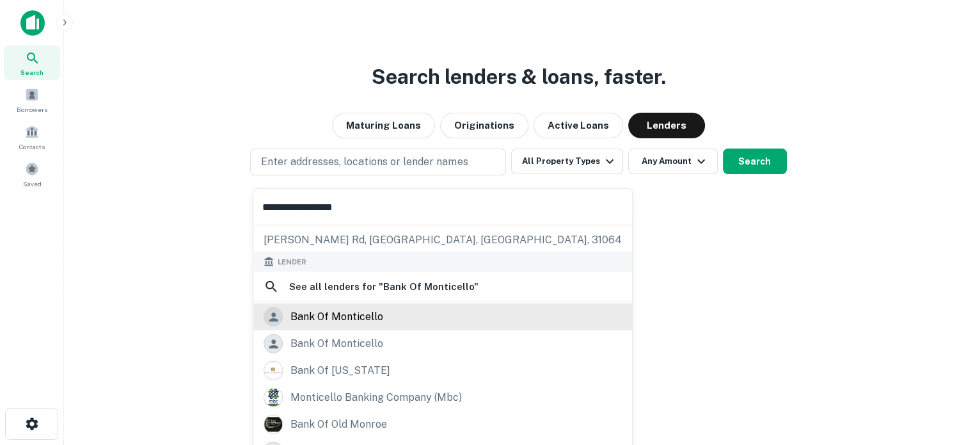
type input "**********"
click at [361, 319] on div "bank of monticello" at bounding box center [337, 316] width 93 height 19
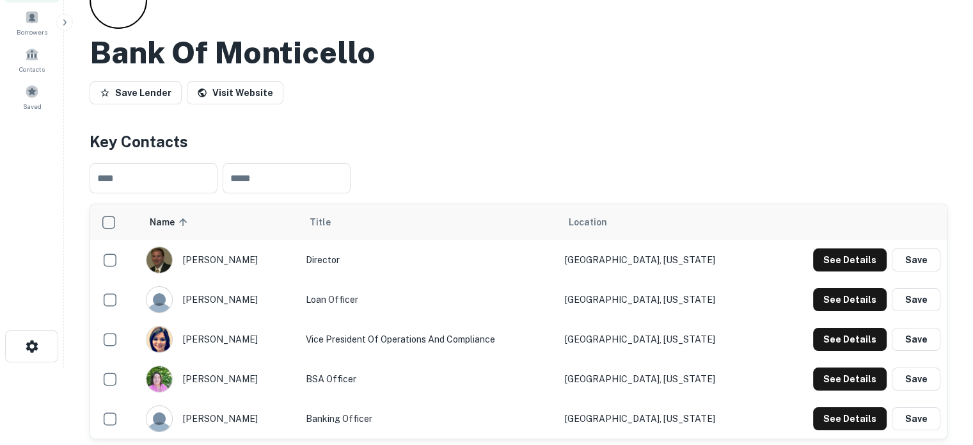
scroll to position [128, 0]
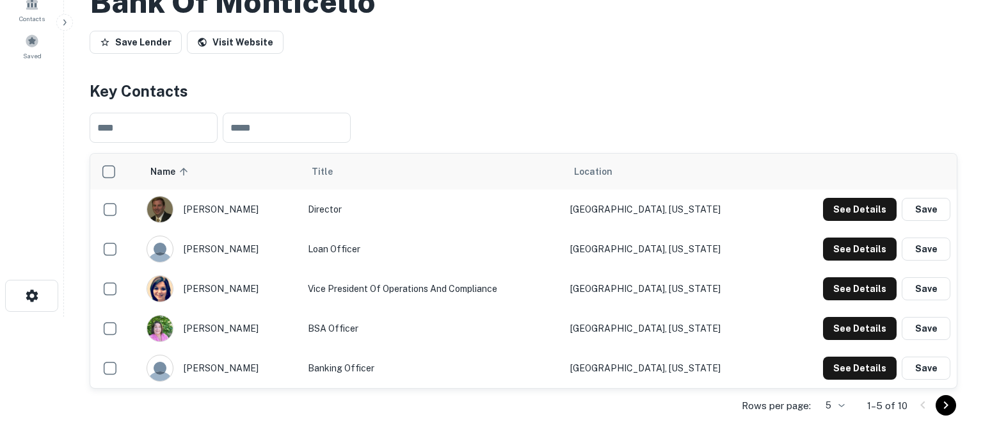
click at [818, 317] on body "Search Borrowers Contacts Saved Back to search Bank Of Monticello Save Lender V…" at bounding box center [491, 94] width 983 height 445
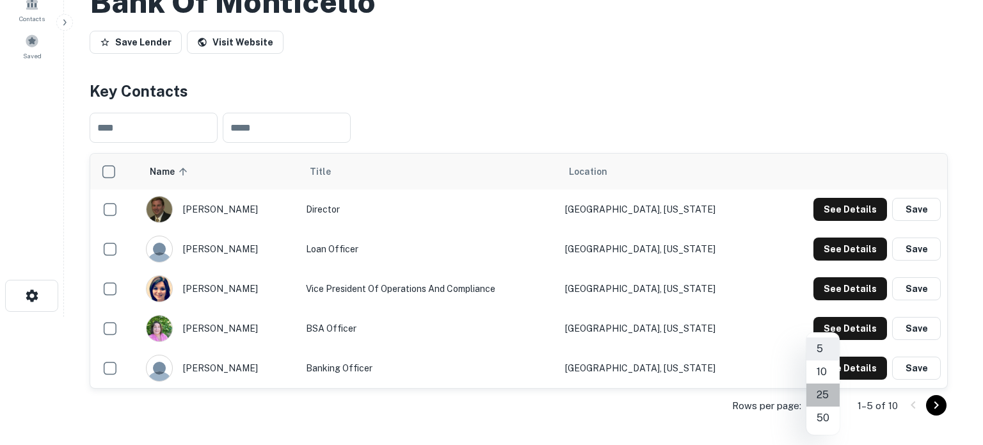
click at [825, 390] on li "25" at bounding box center [822, 394] width 33 height 23
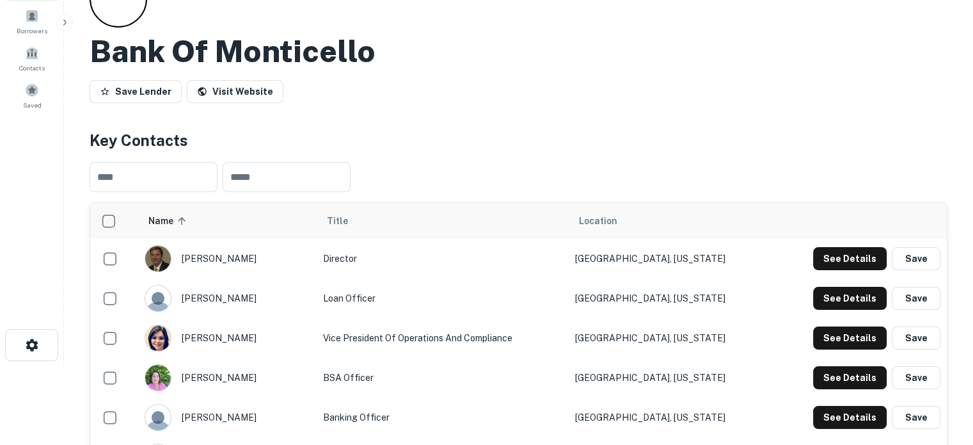
scroll to position [0, 0]
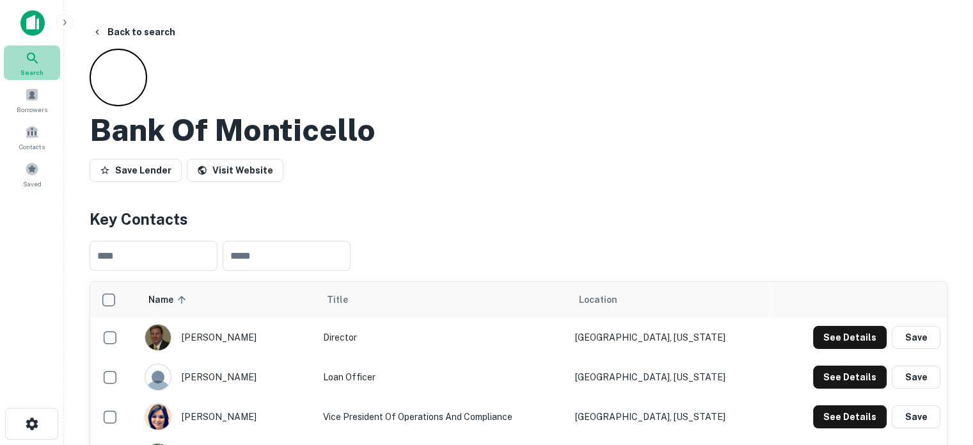
click at [37, 51] on icon at bounding box center [32, 58] width 15 height 15
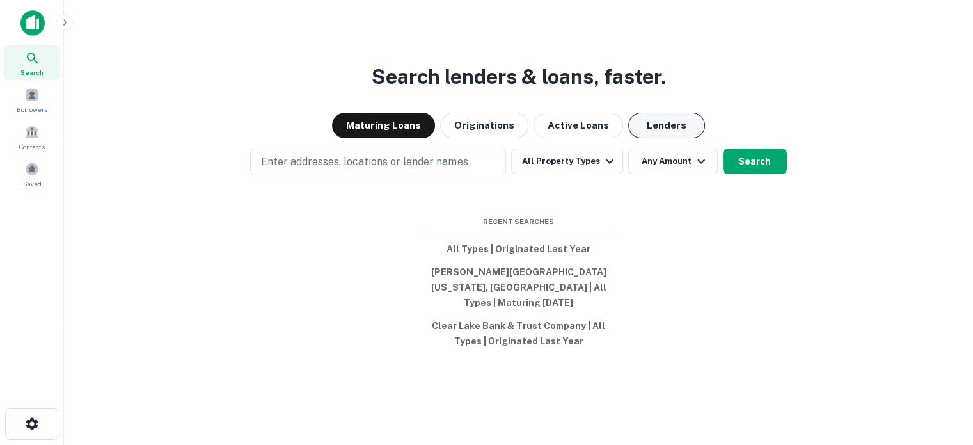
click at [666, 138] on button "Lenders" at bounding box center [666, 126] width 77 height 26
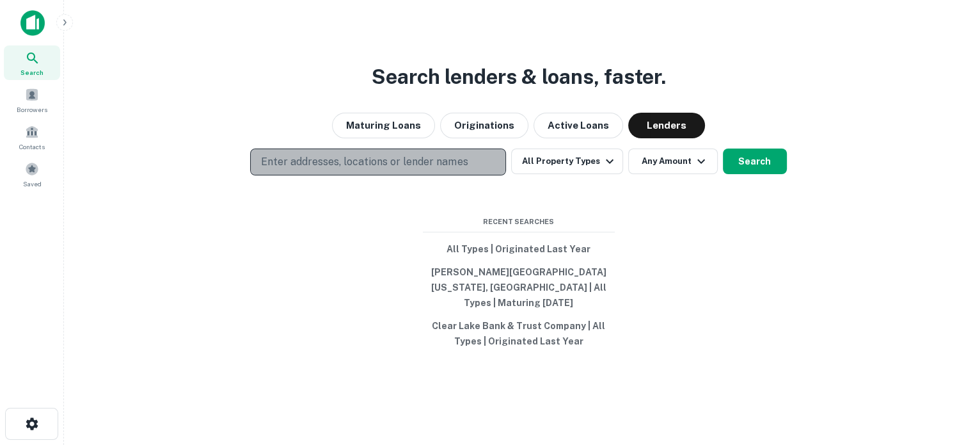
click at [426, 170] on p "Enter addresses, locations or lender names" at bounding box center [364, 161] width 207 height 15
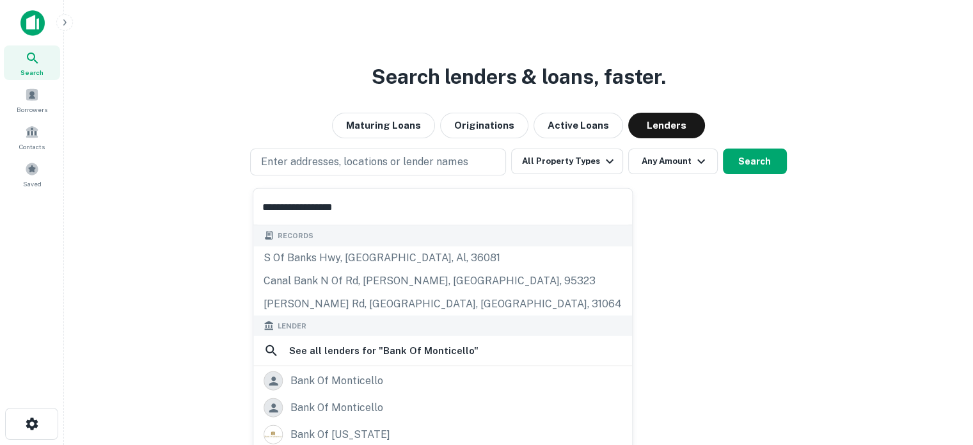
scroll to position [64, 0]
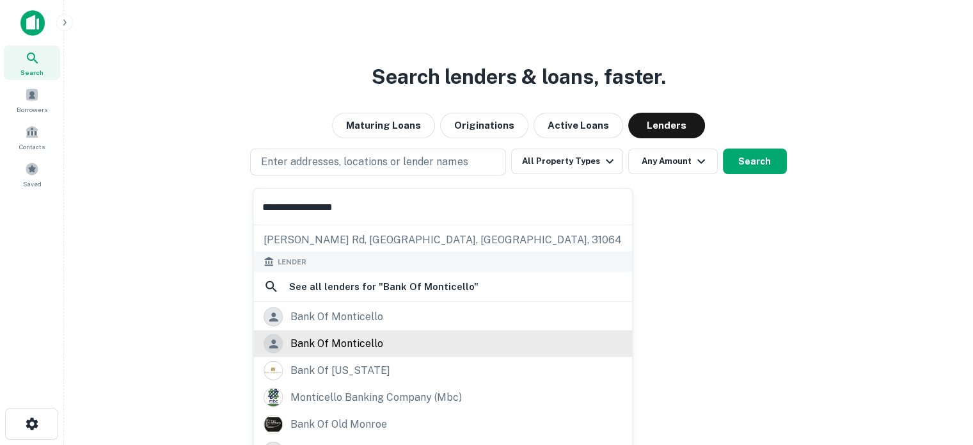
type input "**********"
click at [365, 342] on div "bank of monticello" at bounding box center [337, 343] width 93 height 19
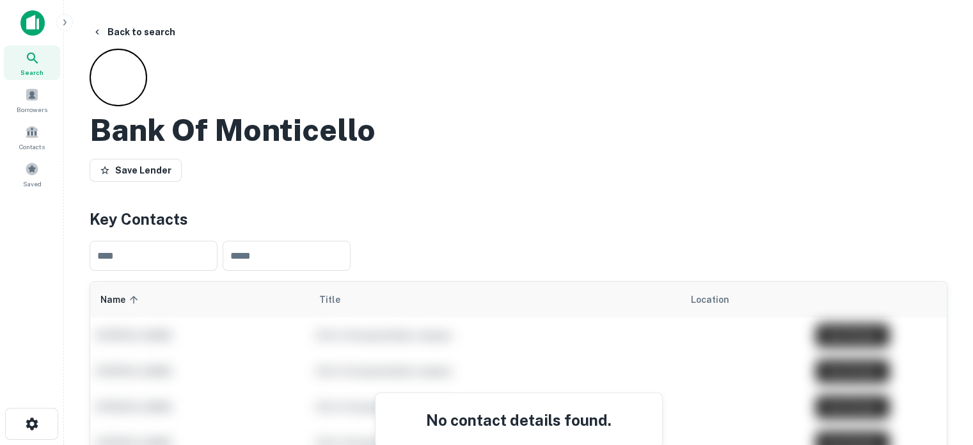
click at [30, 68] on span "Search" at bounding box center [31, 72] width 23 height 10
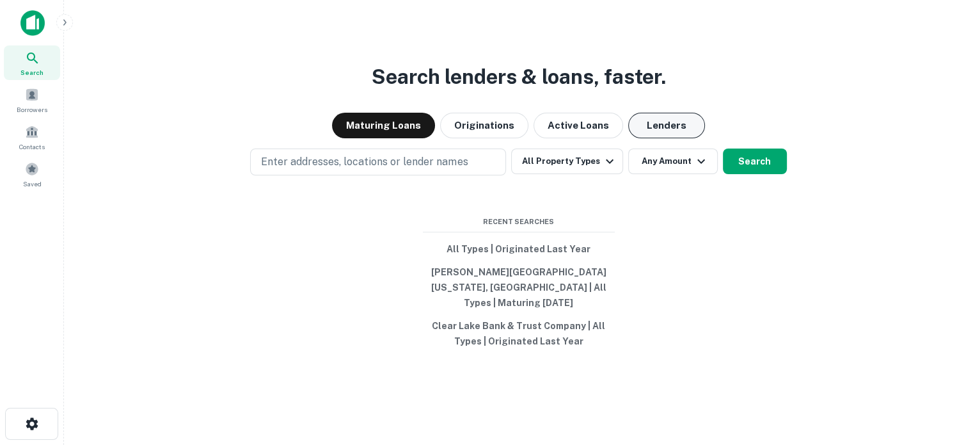
click at [652, 128] on button "Lenders" at bounding box center [666, 126] width 77 height 26
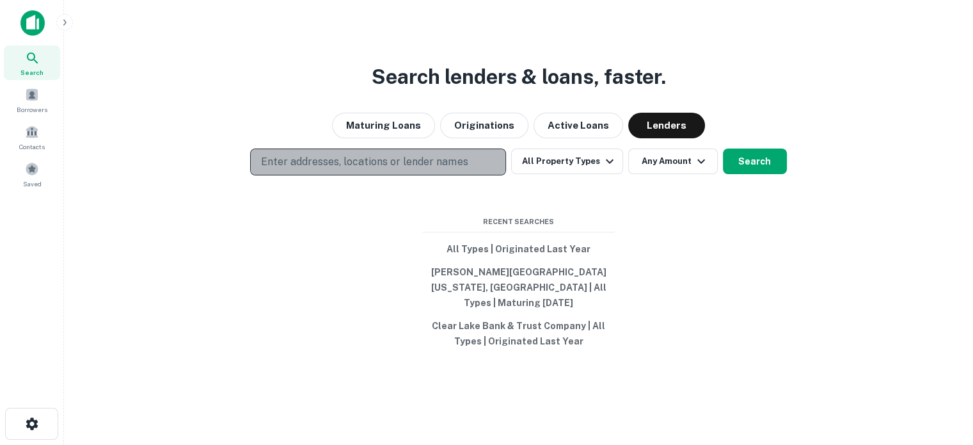
click at [406, 170] on p "Enter addresses, locations or lender names" at bounding box center [364, 161] width 207 height 15
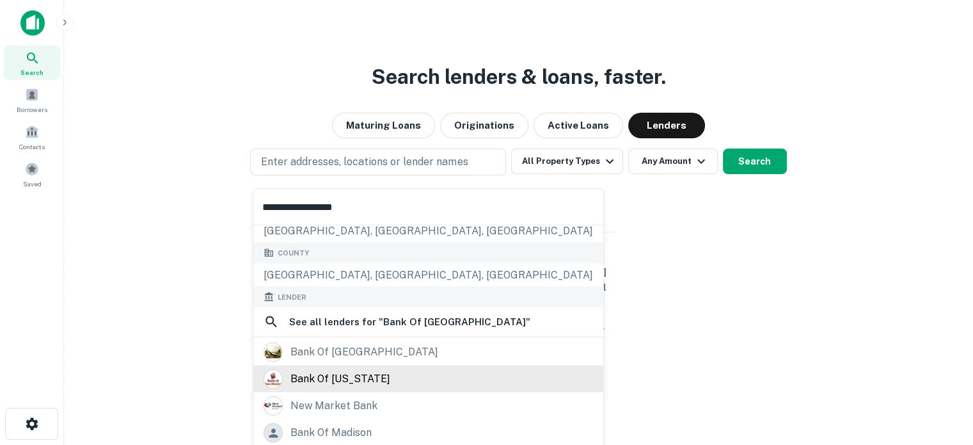
scroll to position [192, 0]
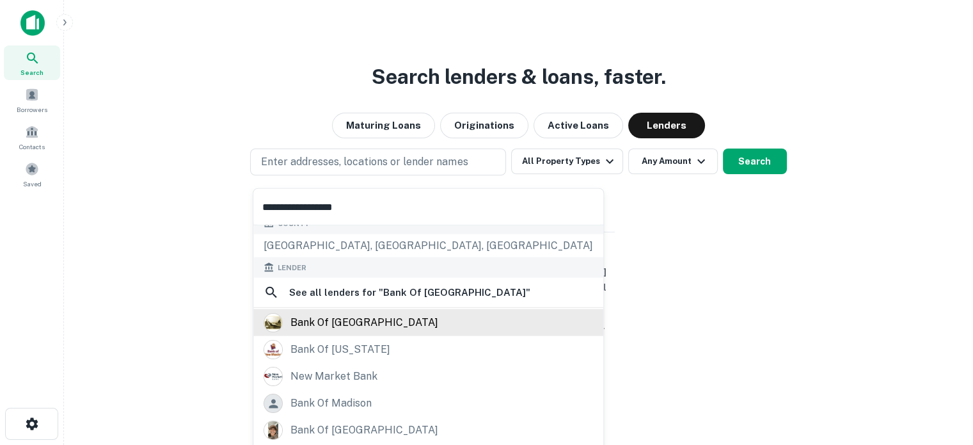
type input "**********"
click at [386, 322] on div "bank of new madrid" at bounding box center [365, 322] width 148 height 19
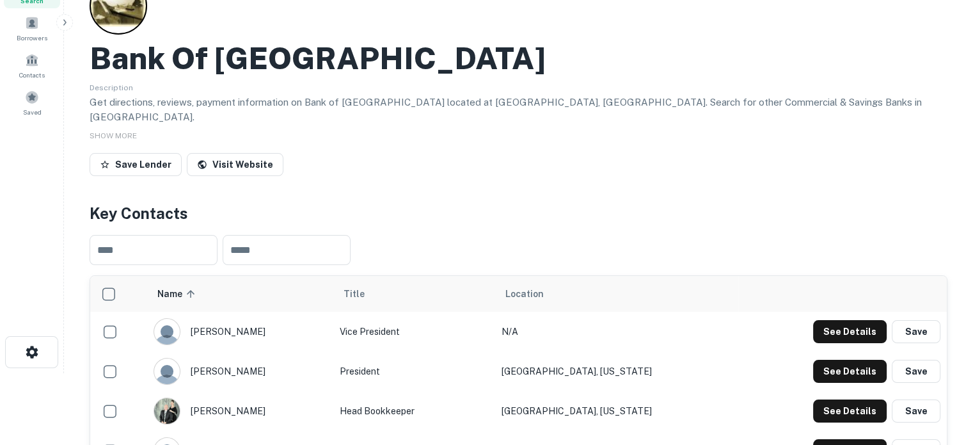
scroll to position [192, 0]
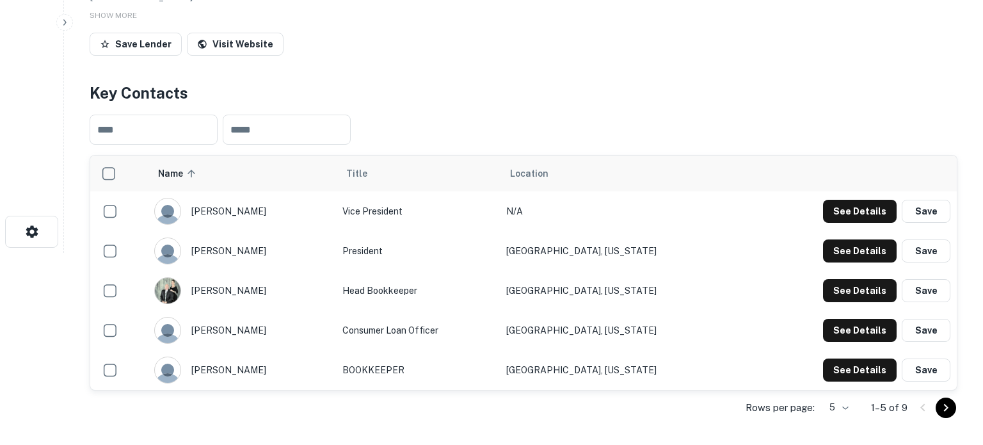
click at [832, 253] on body "Search Borrowers Contacts Saved Back to search Bank Of NEW Madrid Description G…" at bounding box center [491, 30] width 983 height 445
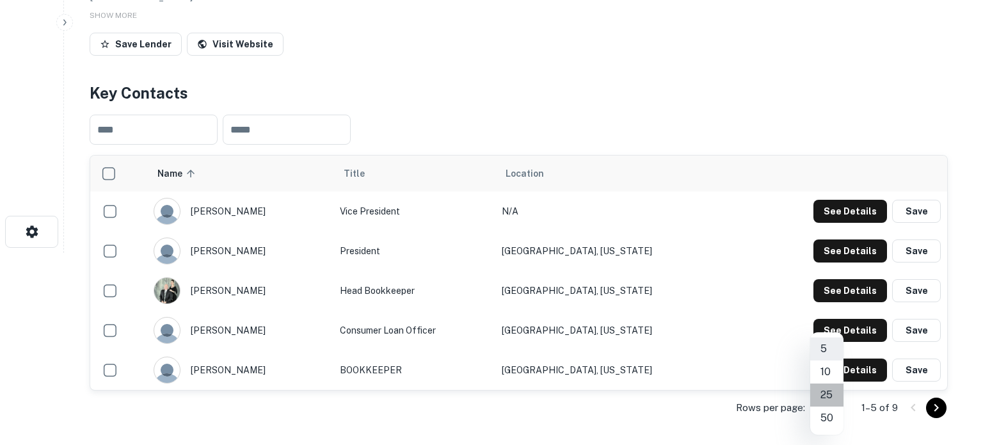
click at [830, 395] on li "25" at bounding box center [826, 394] width 33 height 23
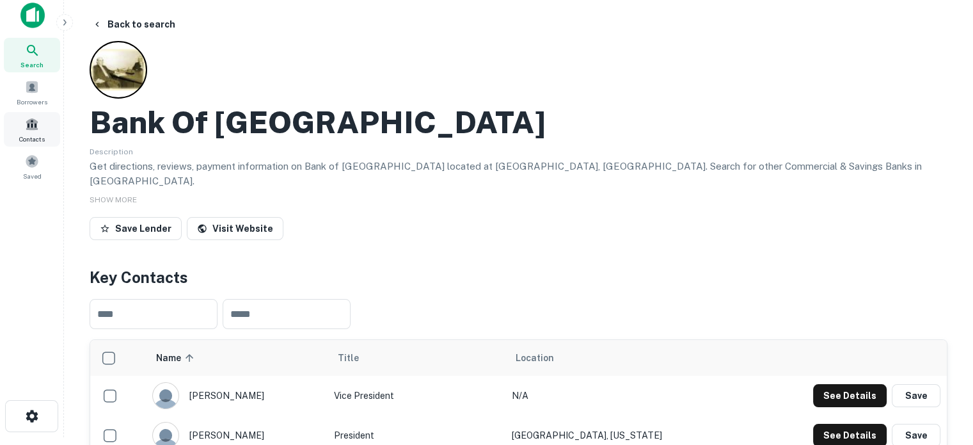
scroll to position [0, 0]
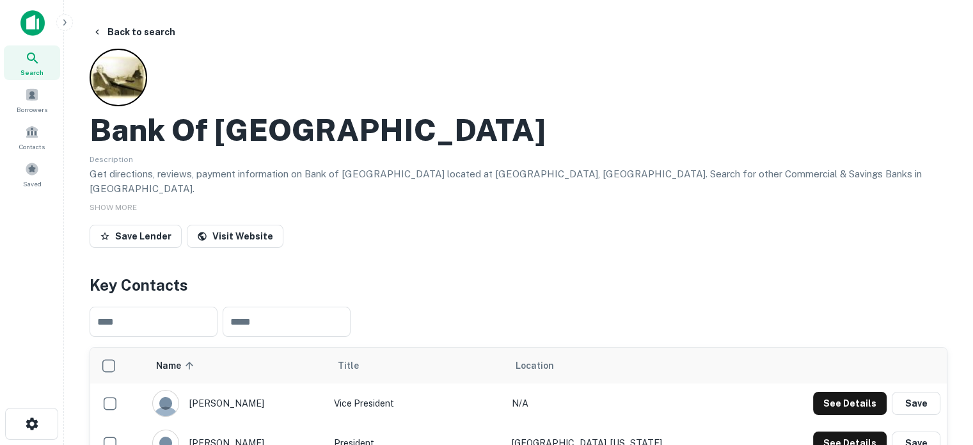
click at [31, 61] on icon at bounding box center [32, 58] width 15 height 15
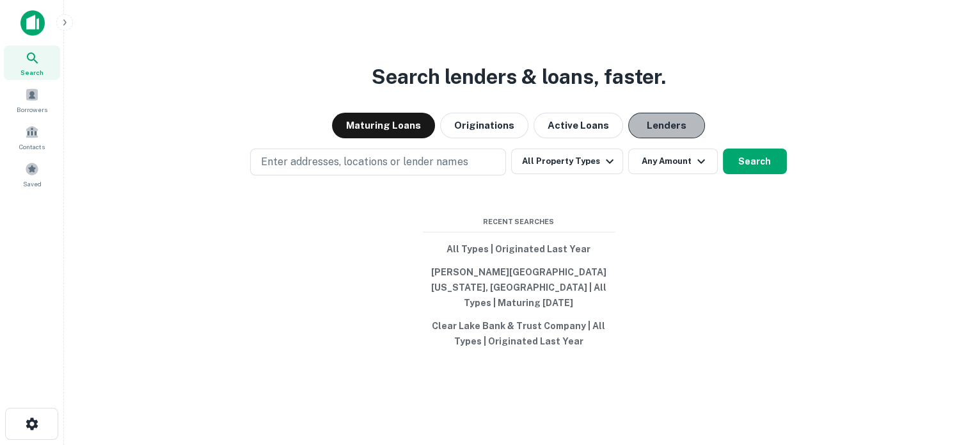
click at [663, 138] on button "Lenders" at bounding box center [666, 126] width 77 height 26
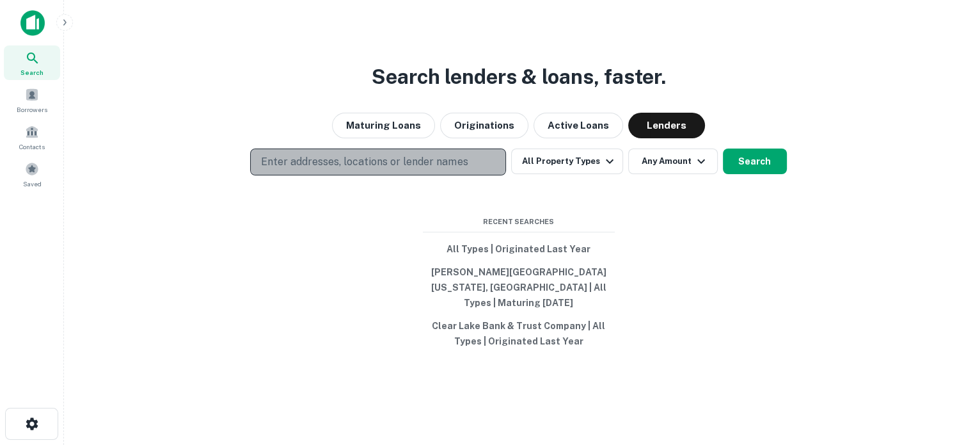
click at [430, 169] on p "Enter addresses, locations or lender names" at bounding box center [364, 161] width 207 height 15
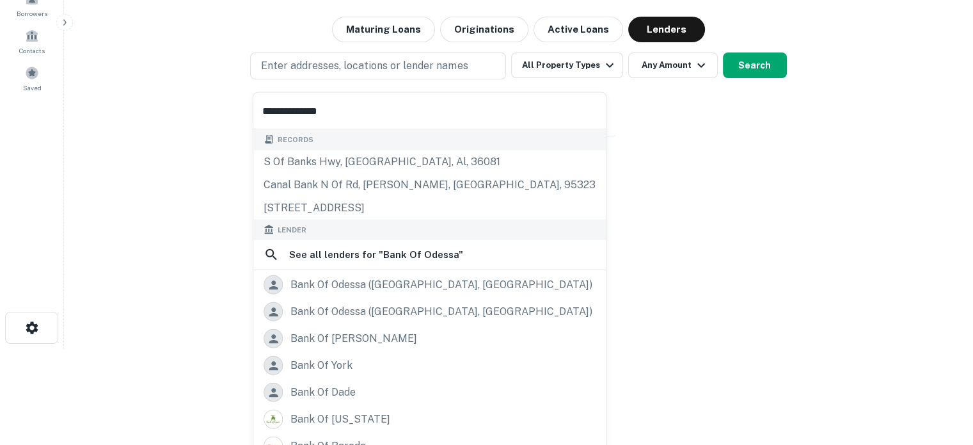
scroll to position [100, 0]
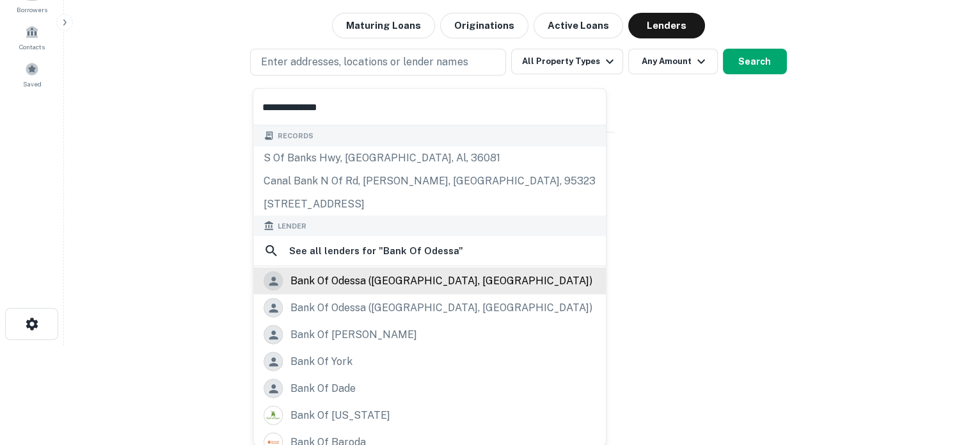
type input "**********"
click at [353, 284] on div "bank of odessa ([GEOGRAPHIC_DATA], [GEOGRAPHIC_DATA])" at bounding box center [442, 280] width 302 height 19
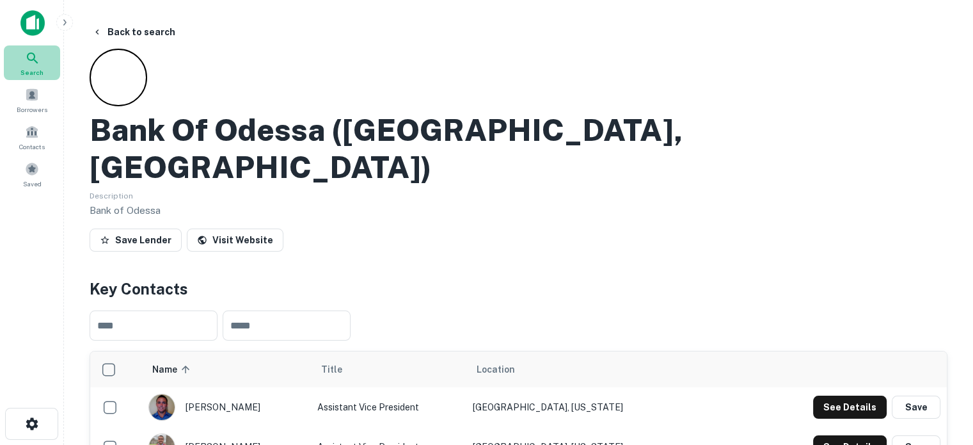
click at [38, 70] on span "Search" at bounding box center [31, 72] width 23 height 10
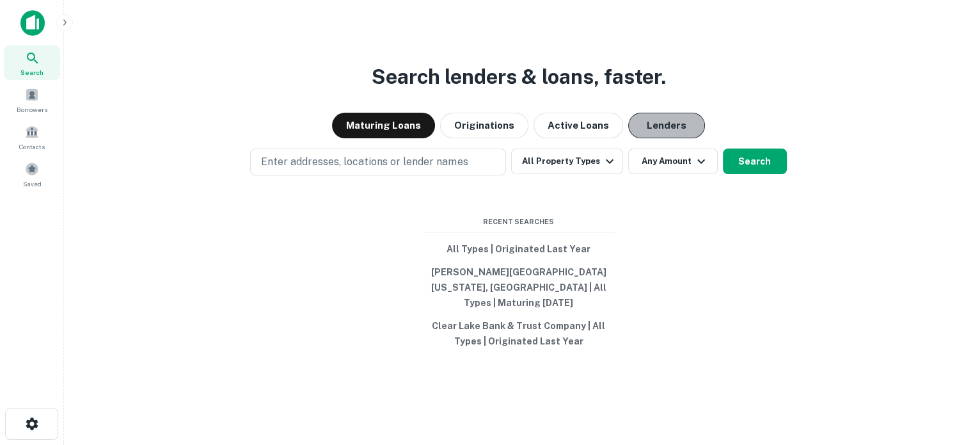
click at [676, 134] on button "Lenders" at bounding box center [666, 126] width 77 height 26
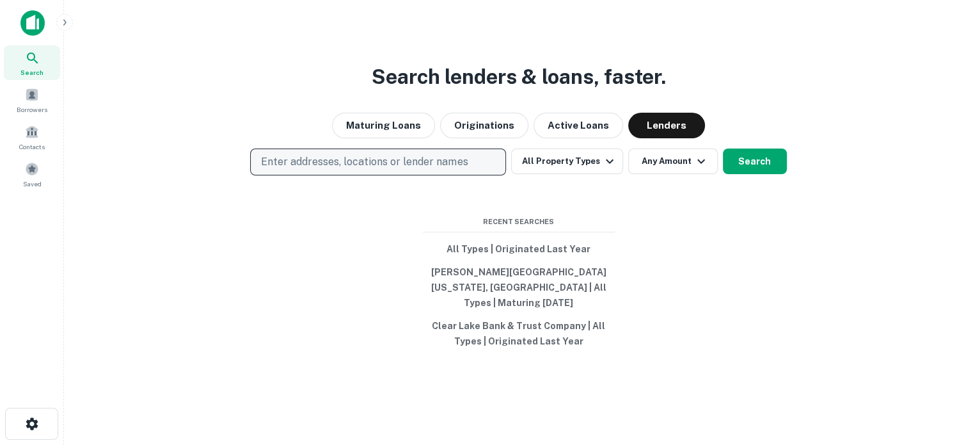
click at [475, 171] on button "Enter addresses, locations or lender names" at bounding box center [378, 161] width 256 height 27
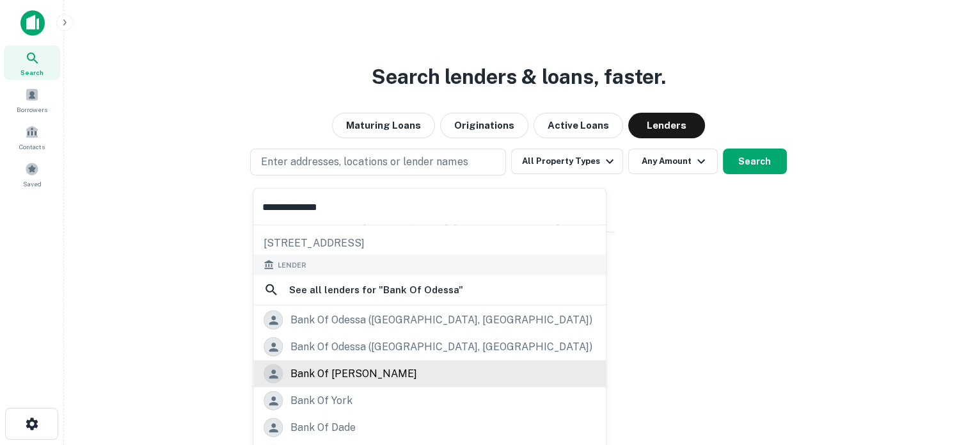
scroll to position [64, 0]
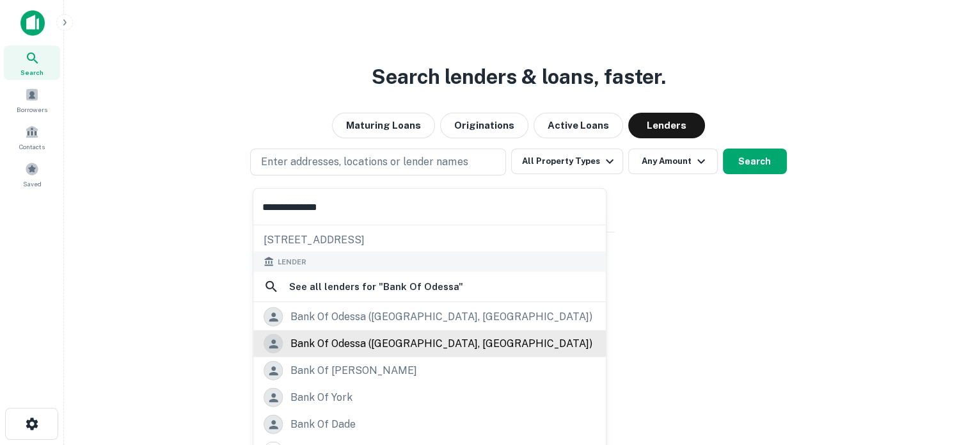
type input "**********"
click at [397, 349] on div "bank of odessa (odessa, mo)" at bounding box center [442, 343] width 302 height 19
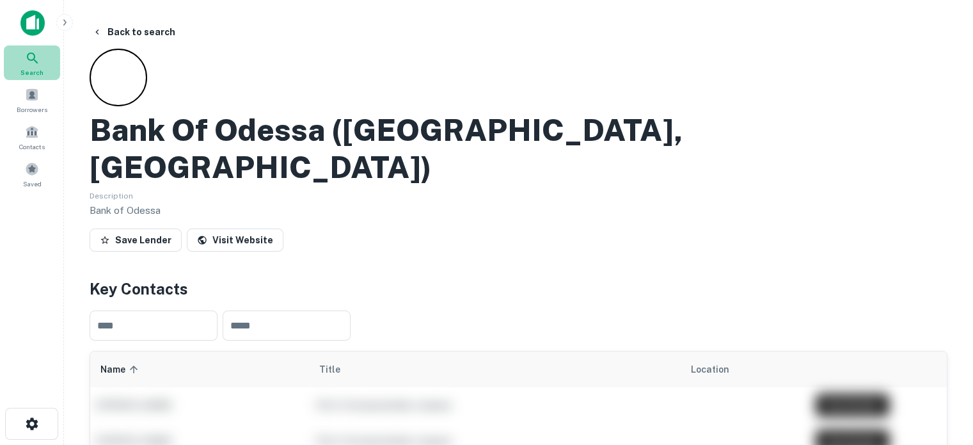
click at [27, 71] on span "Search" at bounding box center [31, 72] width 23 height 10
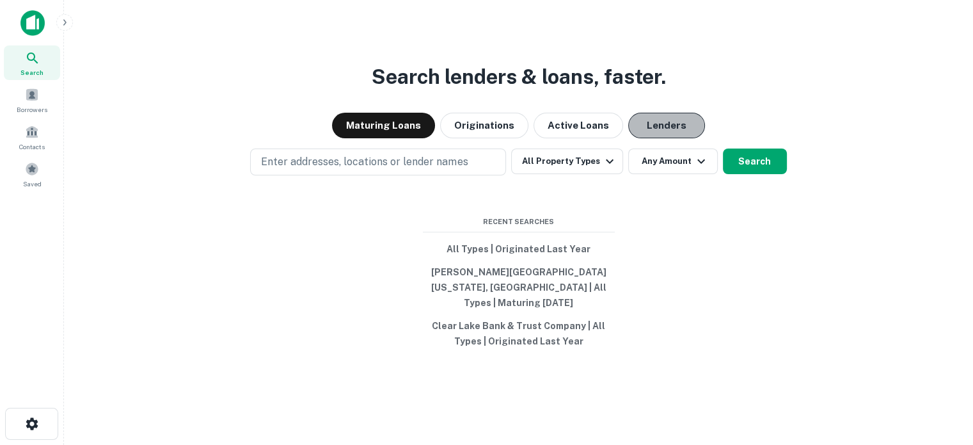
click at [663, 135] on button "Lenders" at bounding box center [666, 126] width 77 height 26
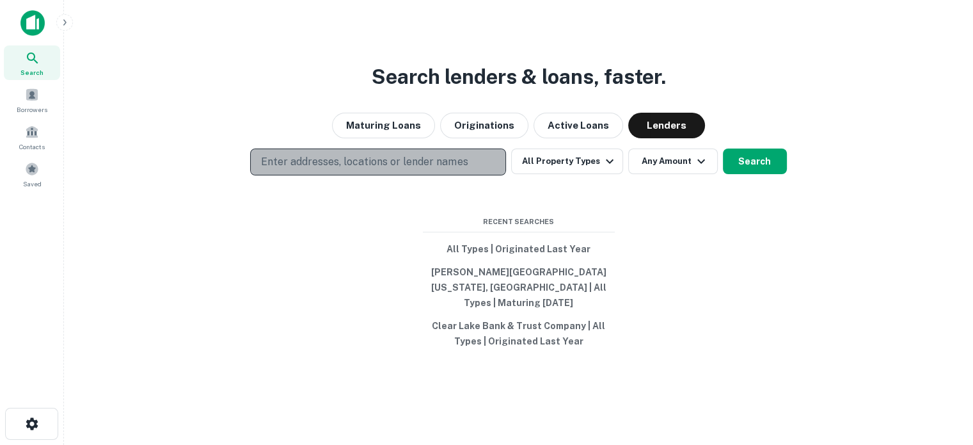
click at [418, 169] on p "Enter addresses, locations or lender names" at bounding box center [364, 161] width 207 height 15
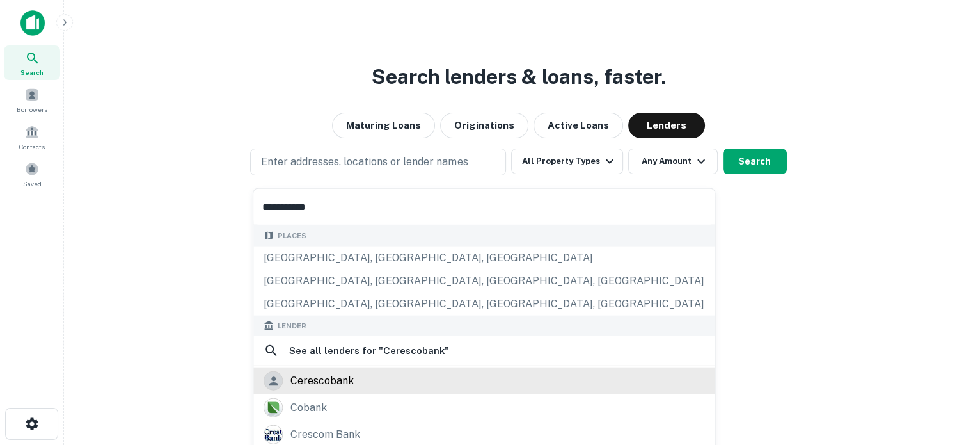
type input "**********"
click at [352, 379] on div "cerescobank" at bounding box center [322, 380] width 63 height 19
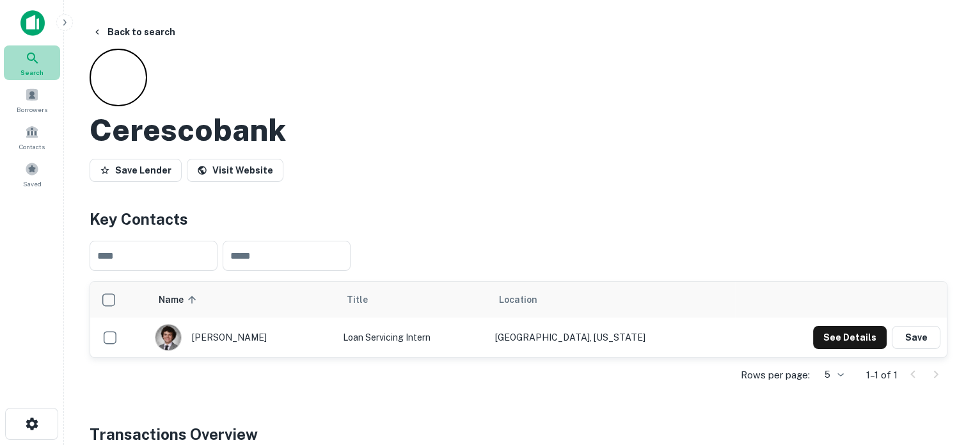
click at [28, 79] on div "Search" at bounding box center [32, 62] width 56 height 35
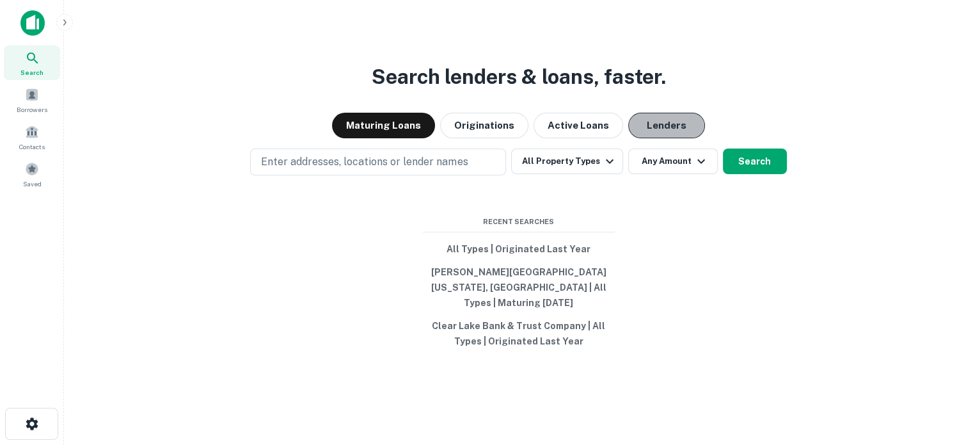
click at [687, 124] on button "Lenders" at bounding box center [666, 126] width 77 height 26
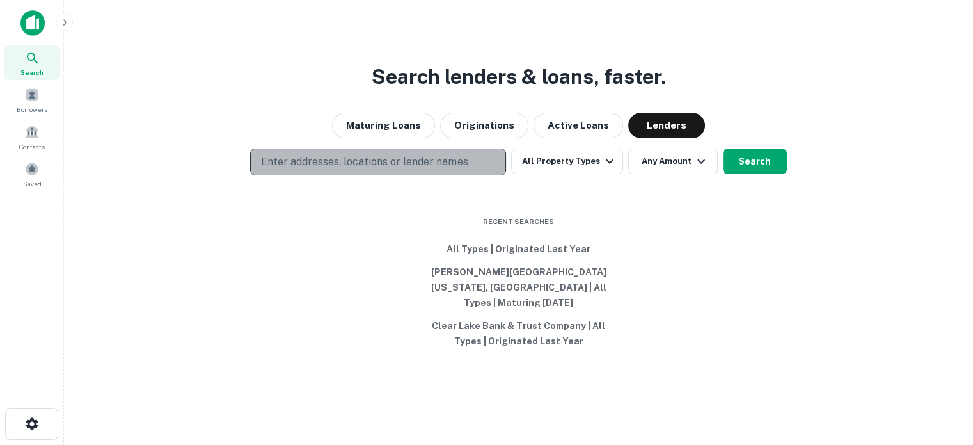
click at [408, 170] on p "Enter addresses, locations or lender names" at bounding box center [364, 161] width 207 height 15
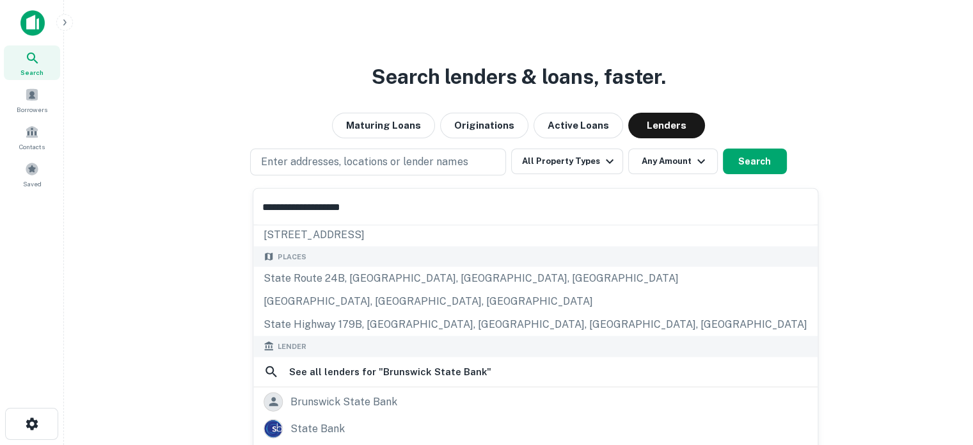
scroll to position [64, 0]
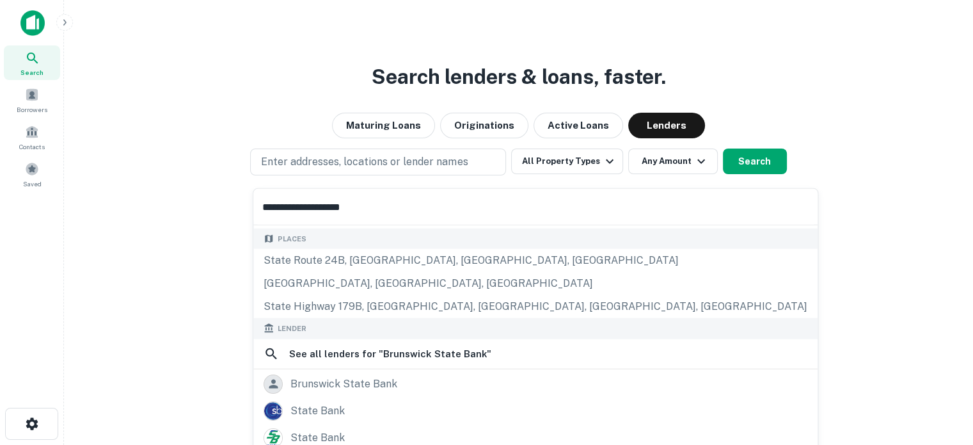
type input "**********"
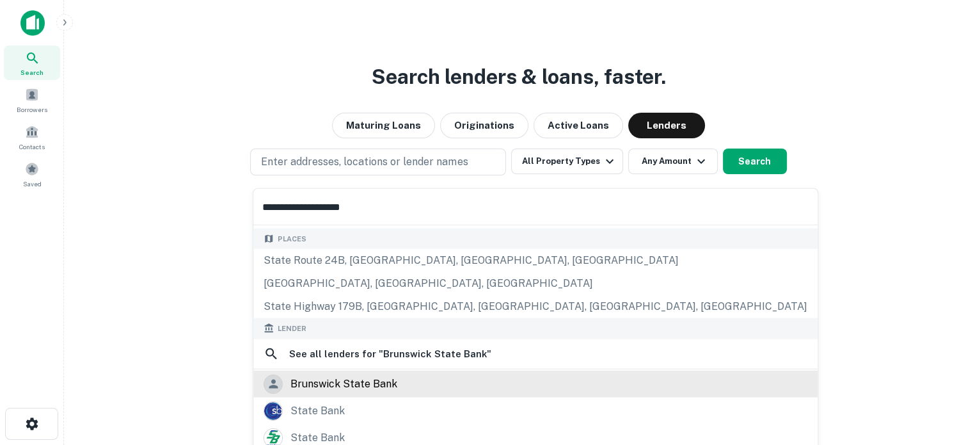
click at [379, 385] on div "brunswick state bank" at bounding box center [344, 383] width 107 height 19
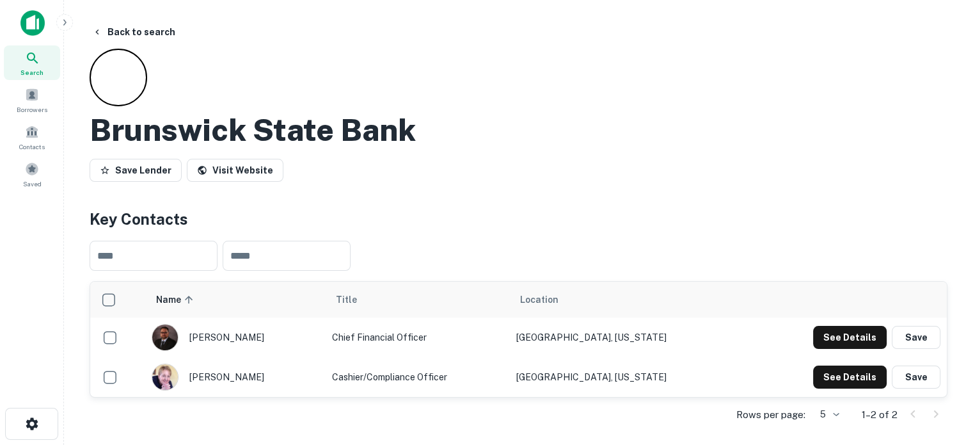
click at [31, 56] on icon at bounding box center [32, 58] width 15 height 15
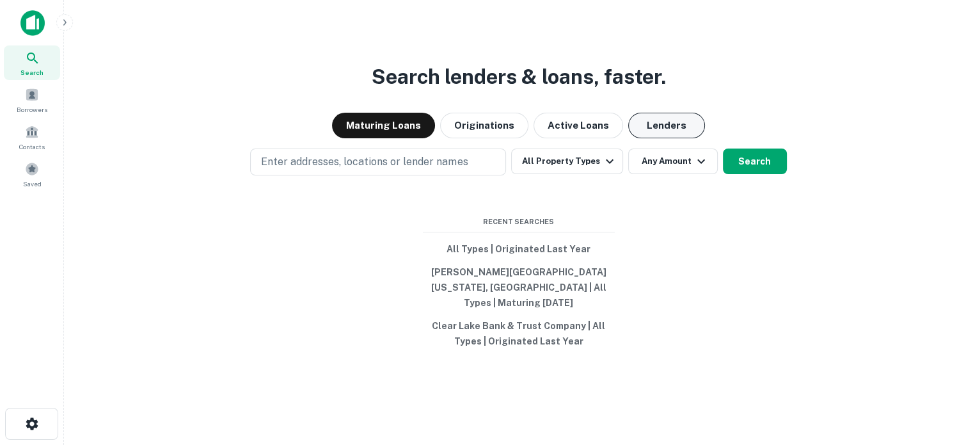
click at [658, 138] on button "Lenders" at bounding box center [666, 126] width 77 height 26
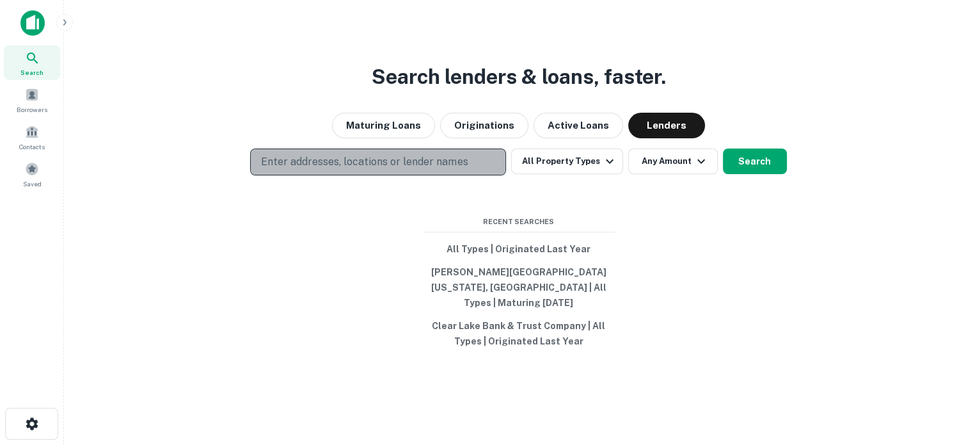
click at [400, 168] on p "Enter addresses, locations or lender names" at bounding box center [364, 161] width 207 height 15
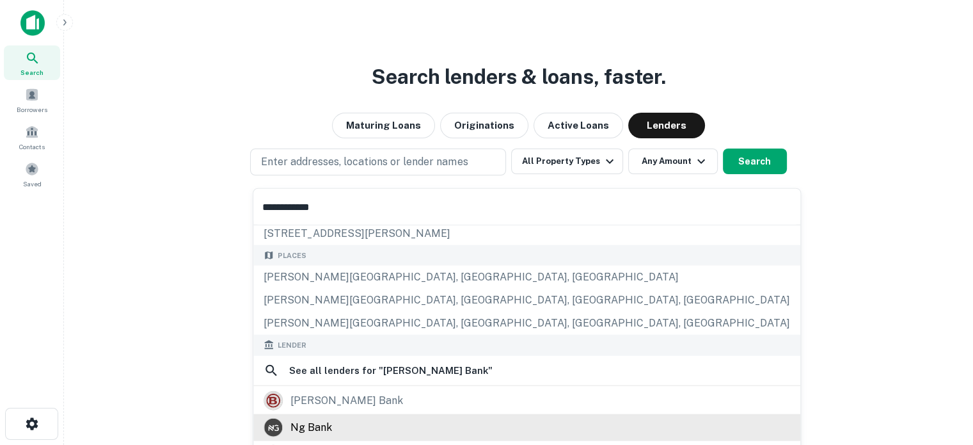
scroll to position [128, 0]
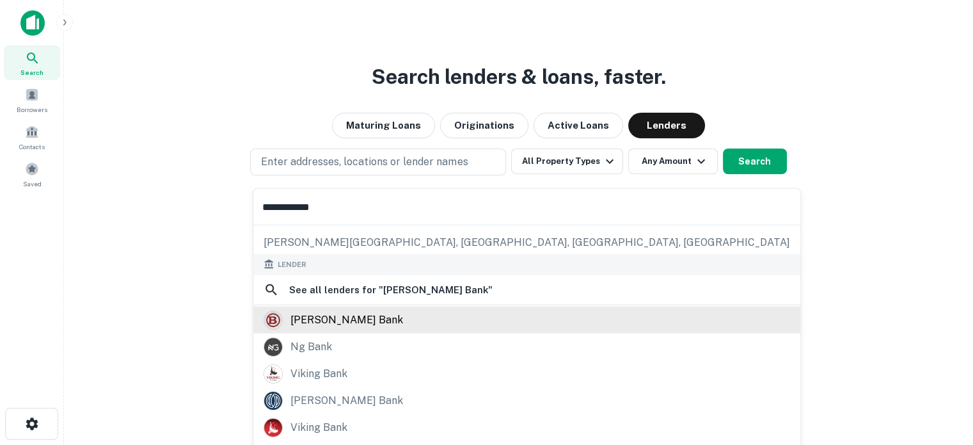
type input "**********"
click at [342, 321] on div "[PERSON_NAME] bank" at bounding box center [347, 319] width 113 height 19
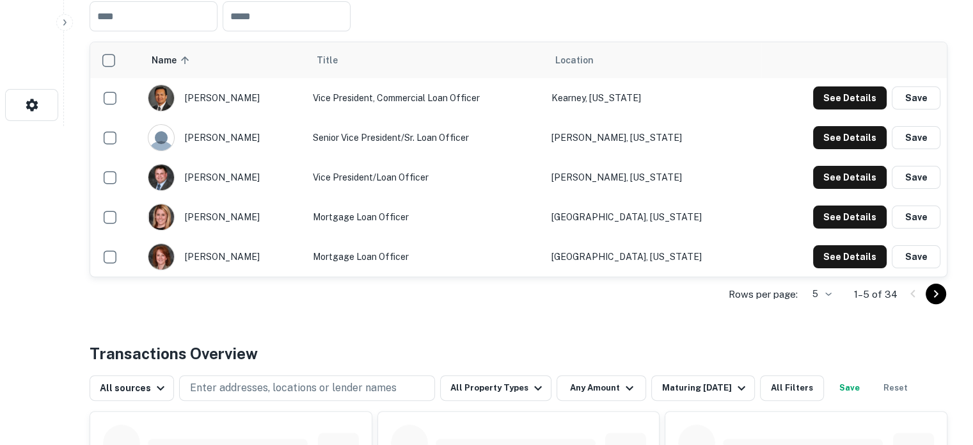
scroll to position [320, 0]
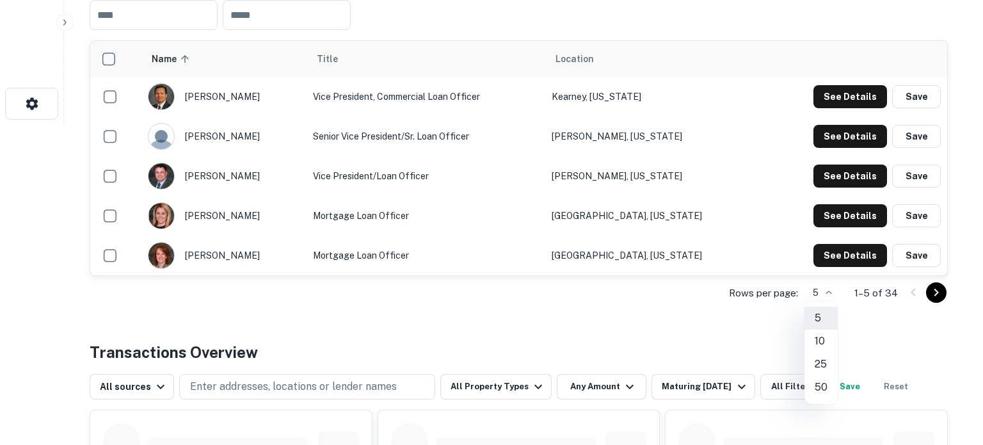
click at [821, 383] on li "50" at bounding box center [820, 387] width 33 height 23
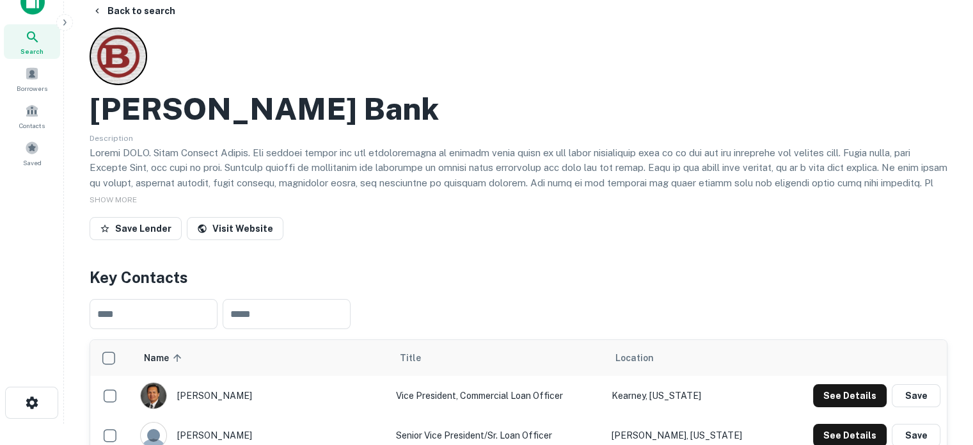
scroll to position [0, 0]
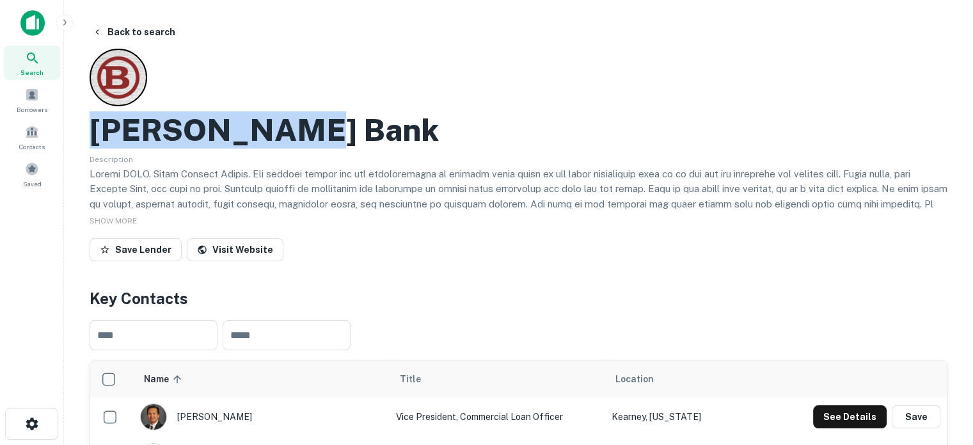
drag, startPoint x: 87, startPoint y: 133, endPoint x: 311, endPoint y: 132, distance: 224.0
copy h2 "Bruning Bank"
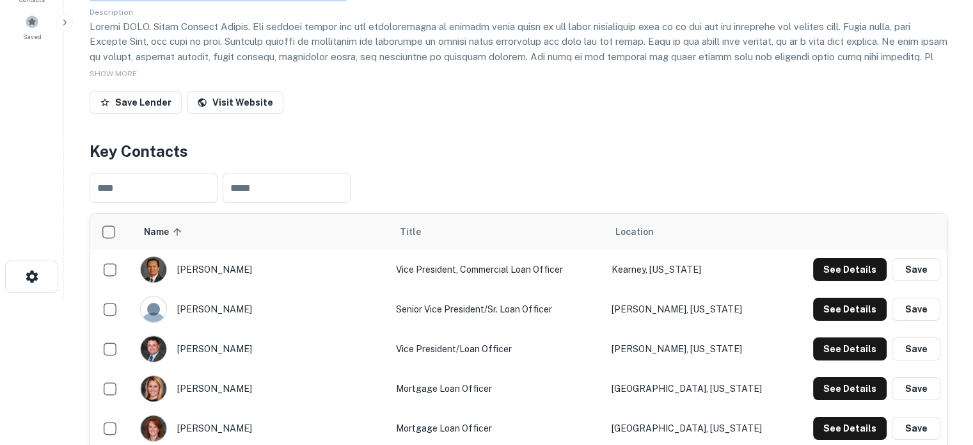
scroll to position [192, 0]
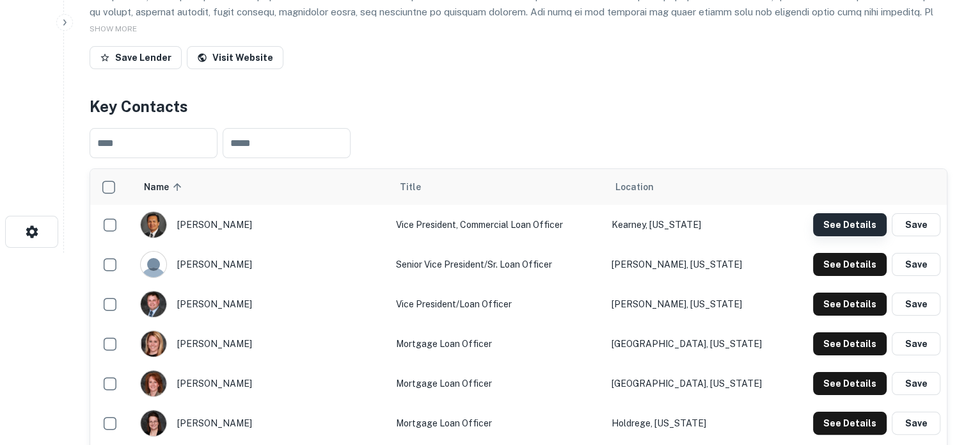
click at [854, 222] on button "See Details" at bounding box center [850, 224] width 74 height 23
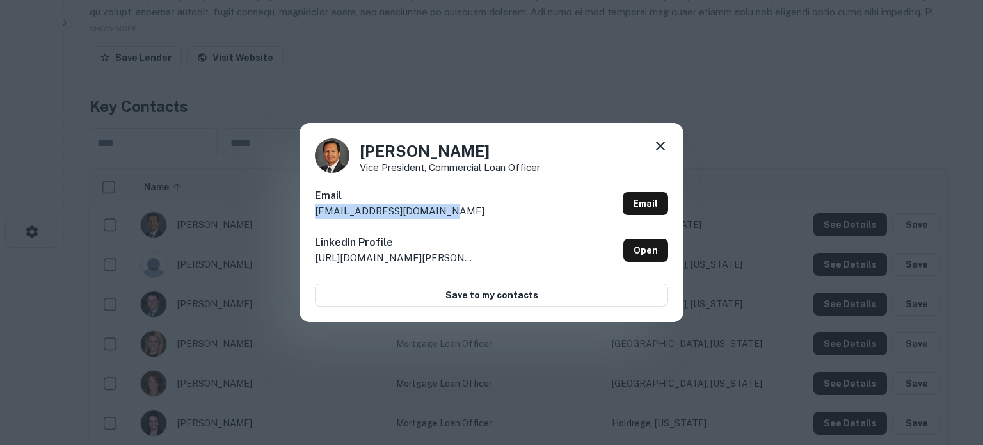
drag, startPoint x: 316, startPoint y: 214, endPoint x: 449, endPoint y: 208, distance: 132.6
click at [449, 208] on div "Email fsanchez@bruningbank.com Email" at bounding box center [491, 207] width 353 height 38
copy p "fsanchez@bruningbank.com"
click at [657, 146] on icon at bounding box center [660, 145] width 15 height 15
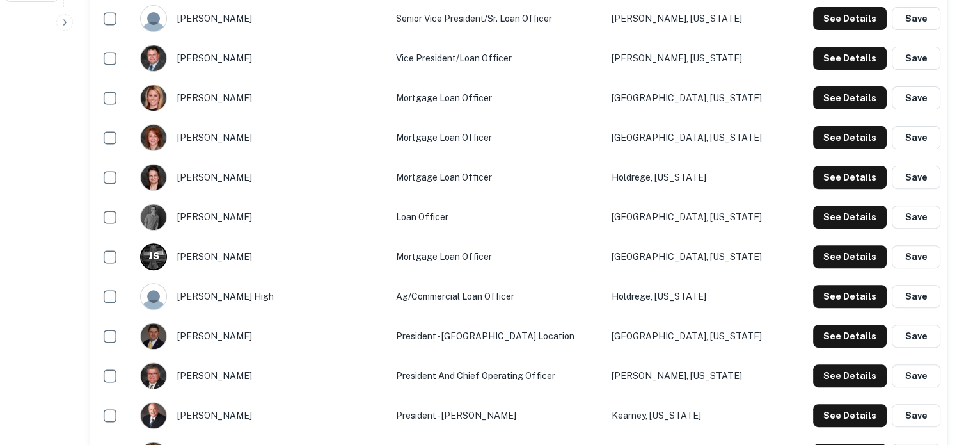
scroll to position [448, 0]
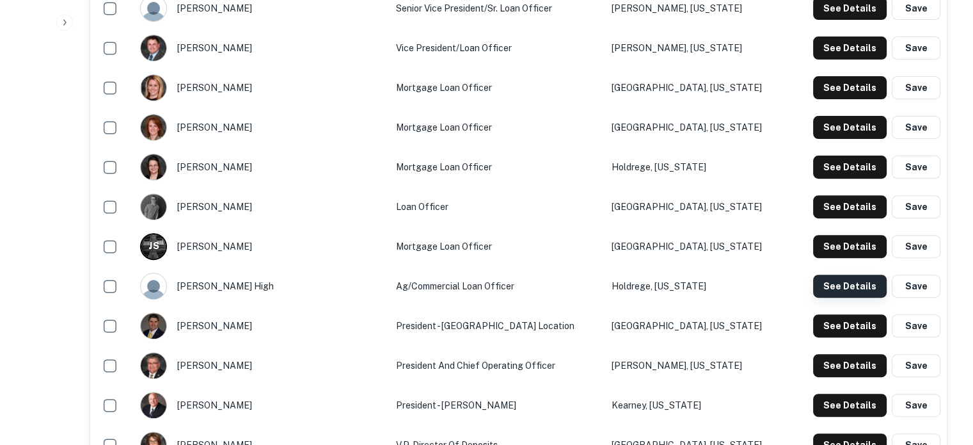
click at [834, 286] on button "See Details" at bounding box center [850, 286] width 74 height 23
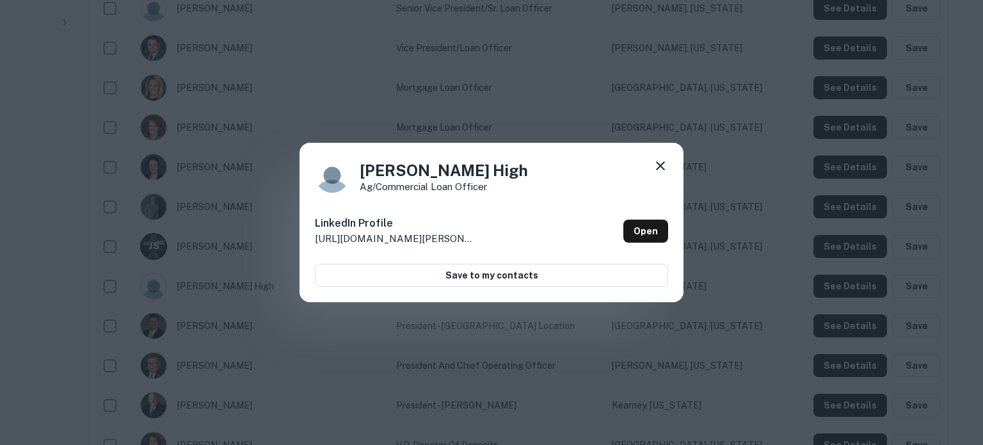
click at [662, 166] on icon at bounding box center [660, 165] width 15 height 15
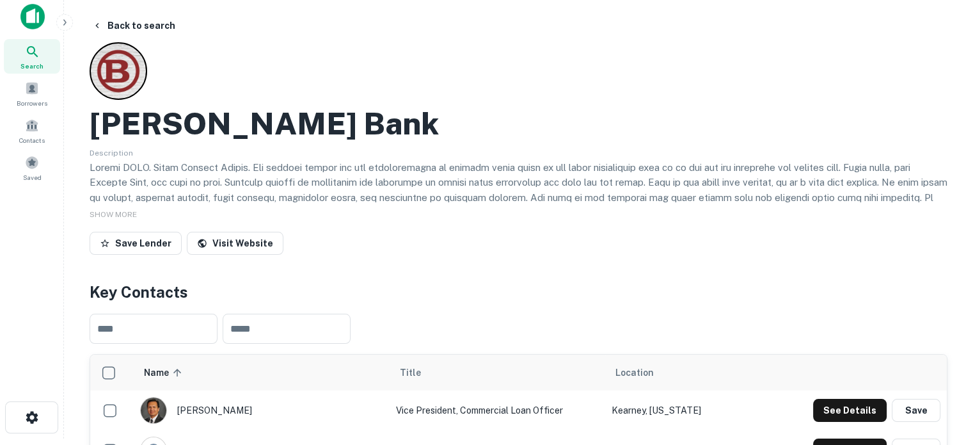
scroll to position [0, 0]
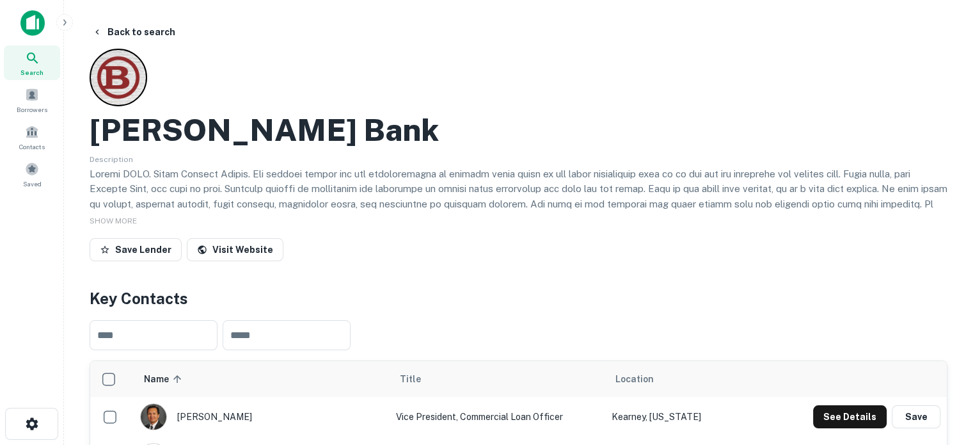
click at [46, 69] on div "Search" at bounding box center [32, 62] width 56 height 35
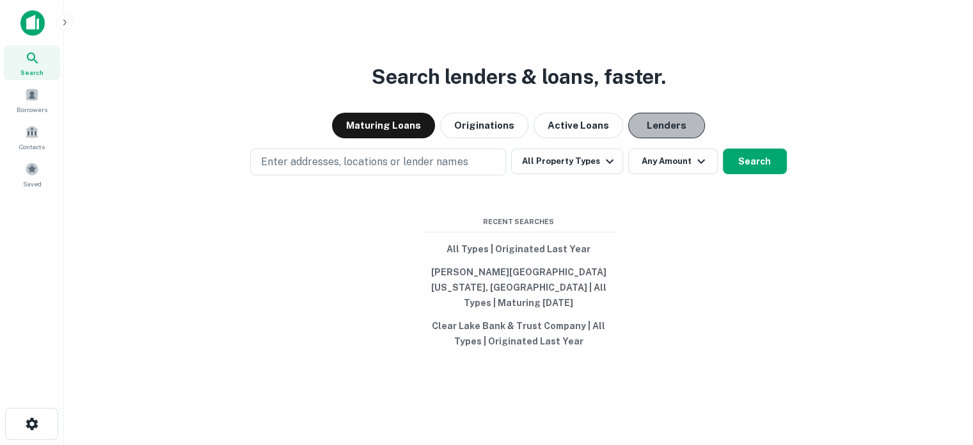
click at [682, 132] on button "Lenders" at bounding box center [666, 126] width 77 height 26
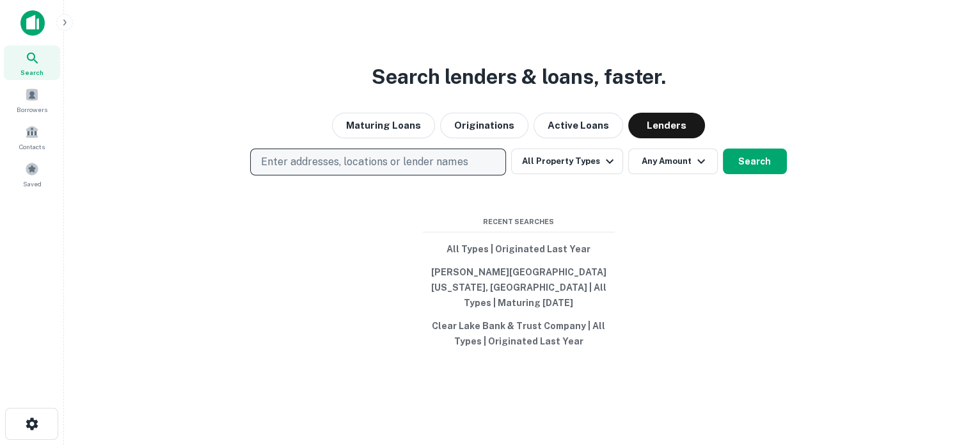
click at [463, 163] on p "Enter addresses, locations or lender names" at bounding box center [364, 161] width 207 height 15
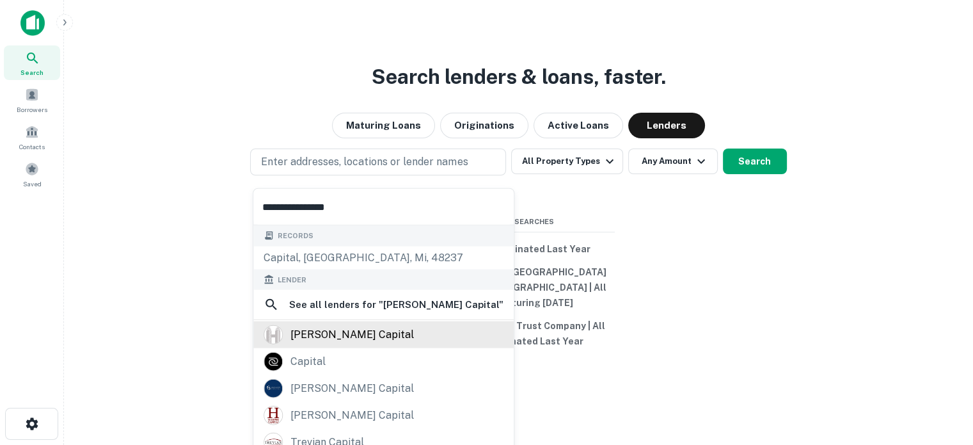
type input "**********"
click at [338, 340] on div "[PERSON_NAME] capital" at bounding box center [352, 334] width 123 height 19
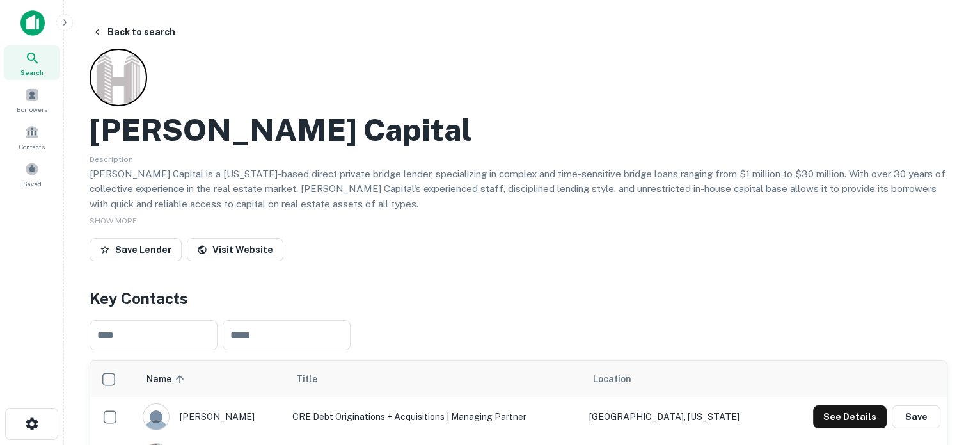
click at [40, 65] on icon at bounding box center [32, 58] width 15 height 15
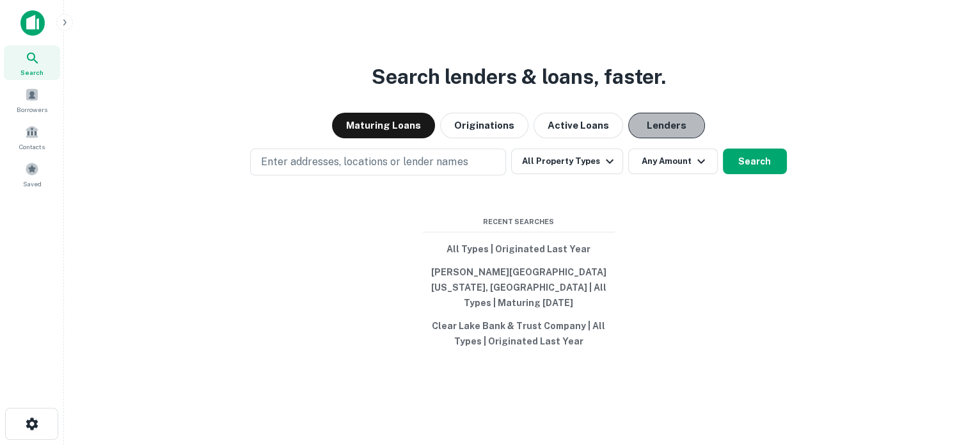
click at [659, 135] on button "Lenders" at bounding box center [666, 126] width 77 height 26
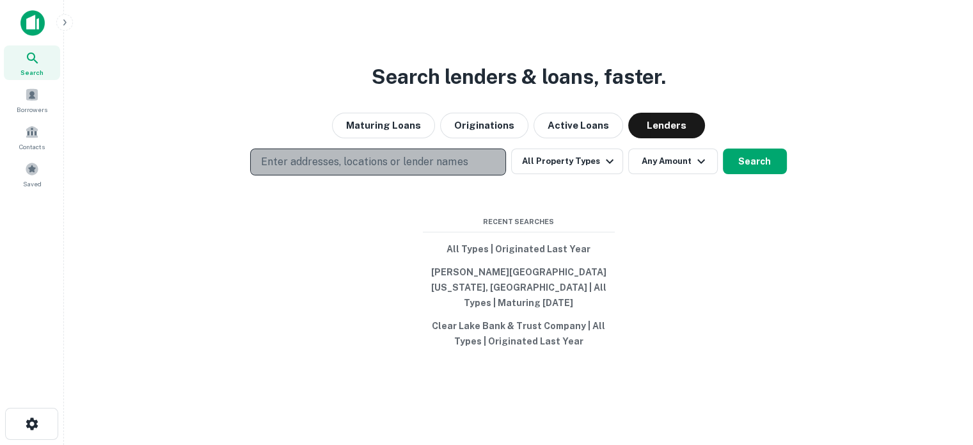
click at [308, 170] on p "Enter addresses, locations or lender names" at bounding box center [364, 161] width 207 height 15
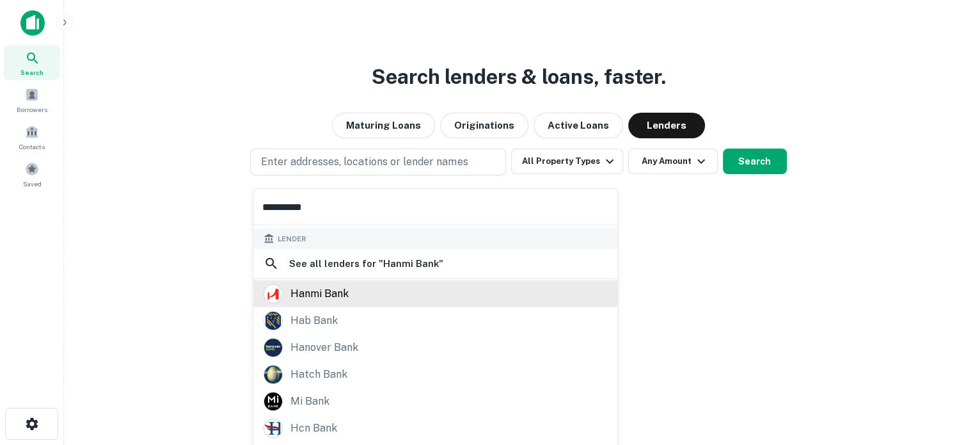
scroll to position [91, 0]
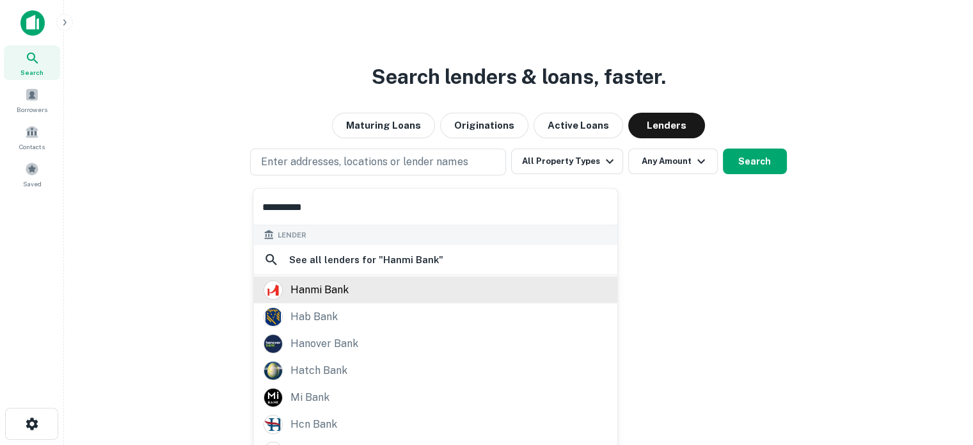
type input "**********"
click at [353, 293] on div "hanmi bank" at bounding box center [436, 289] width 344 height 19
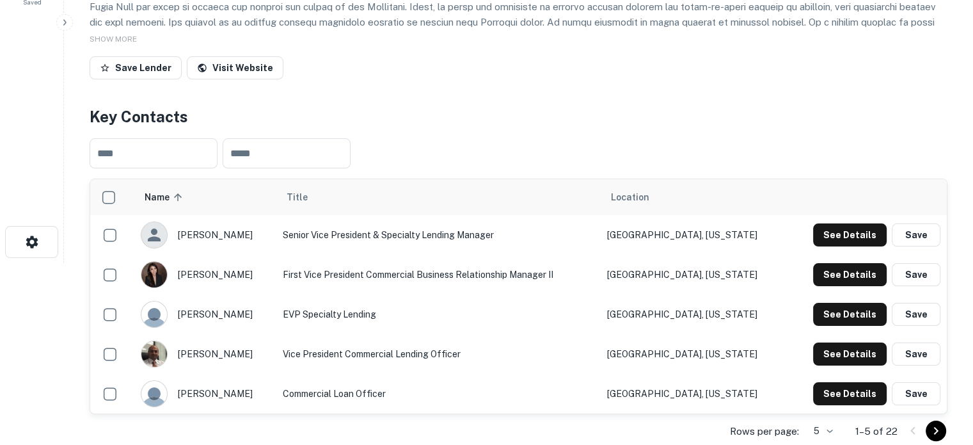
scroll to position [256, 0]
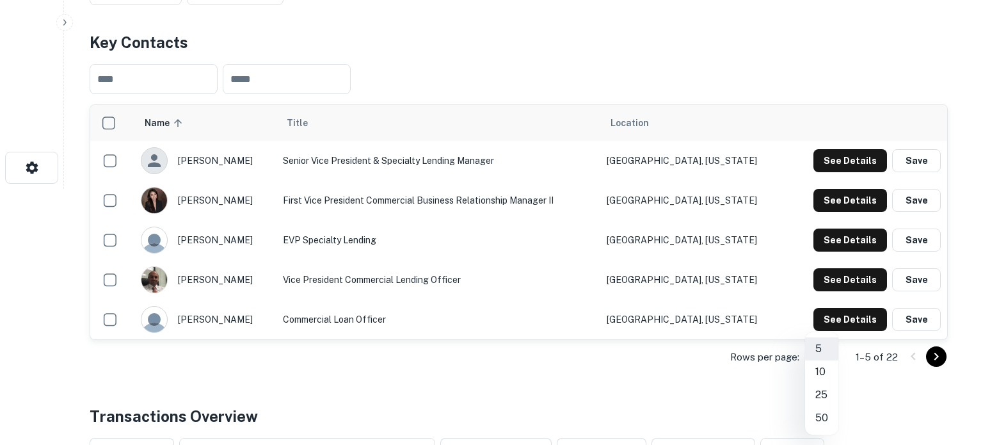
click at [827, 396] on li "25" at bounding box center [821, 394] width 33 height 23
